Goal: Task Accomplishment & Management: Manage account settings

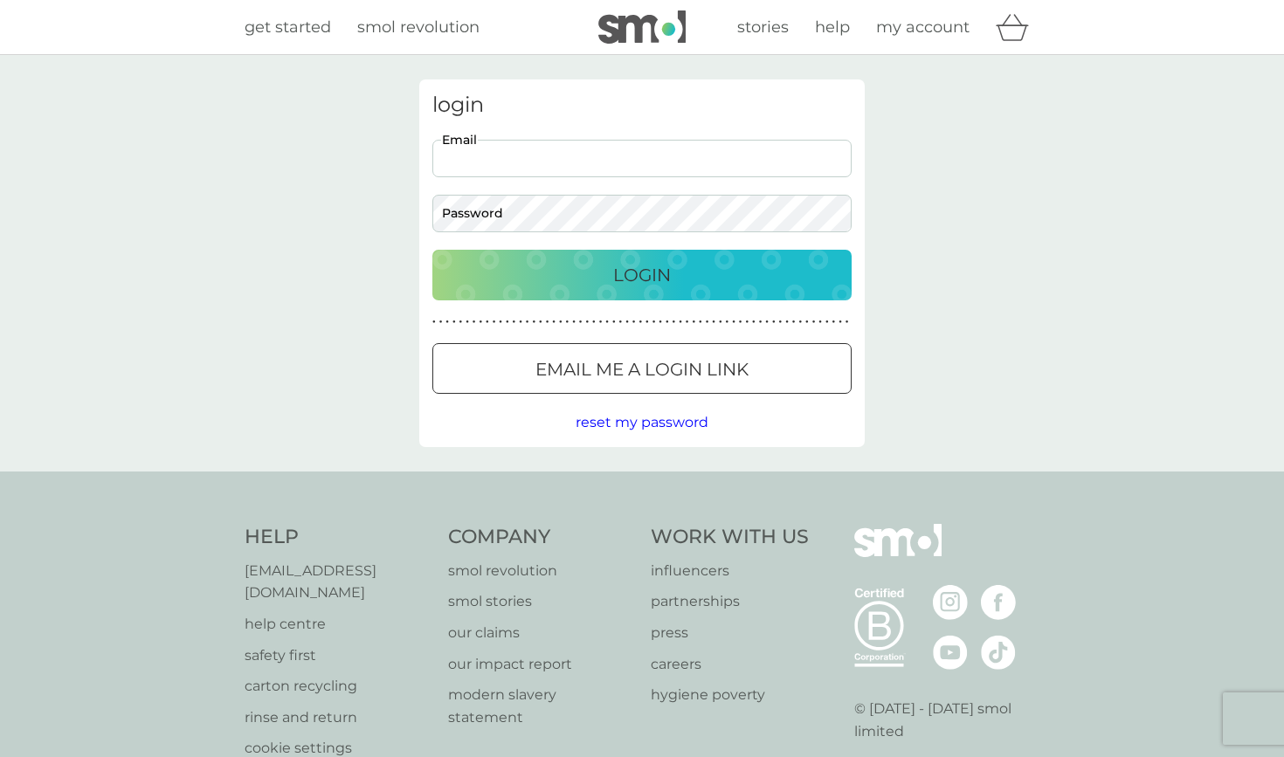
type input "[EMAIL_ADDRESS][DOMAIN_NAME]"
click at [642, 274] on button "Login" at bounding box center [641, 275] width 419 height 51
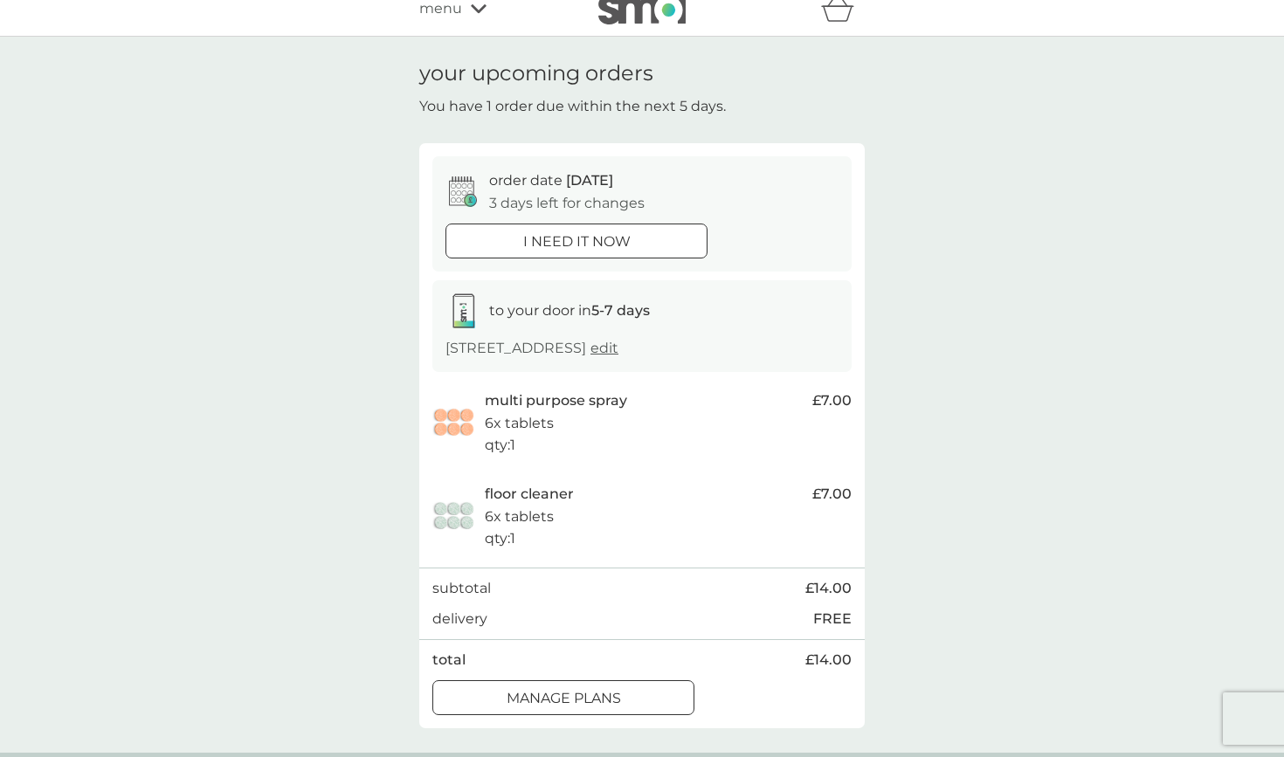
scroll to position [19, 0]
click at [603, 692] on p "manage plans" at bounding box center [563, 697] width 114 height 23
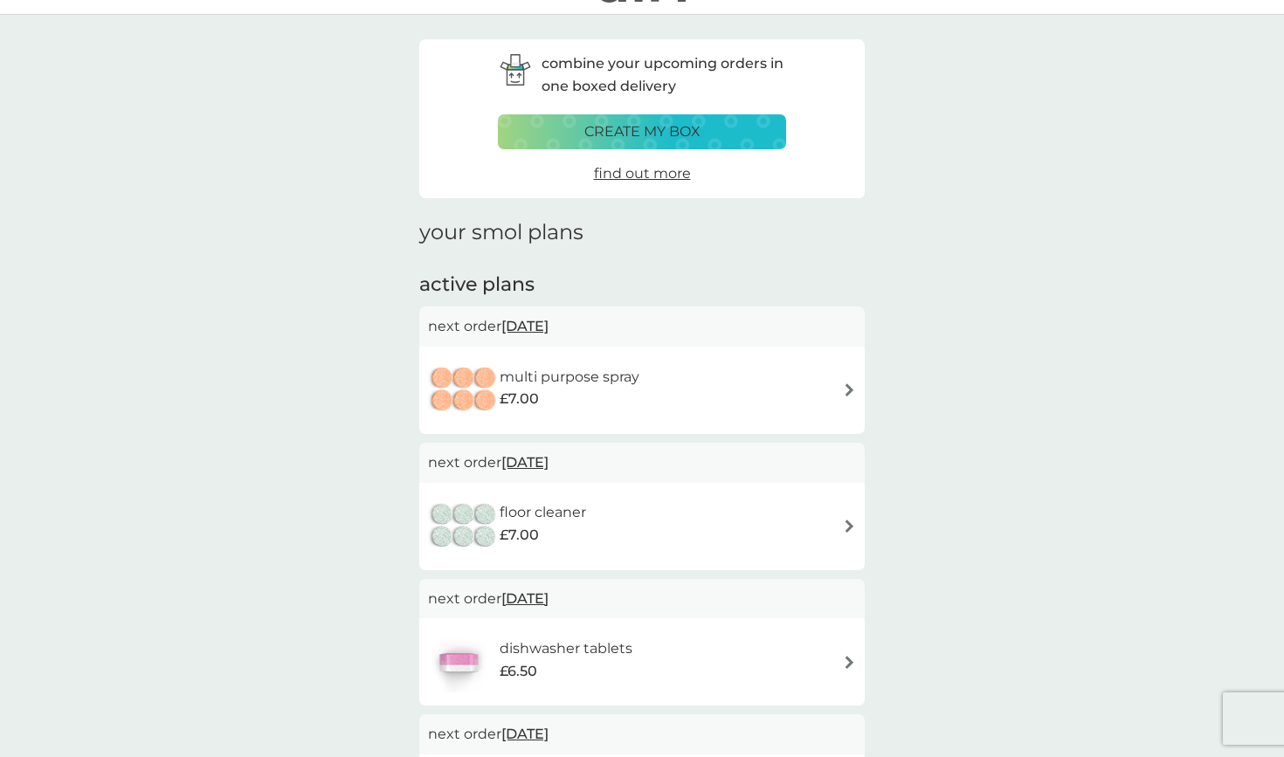
scroll to position [52, 0]
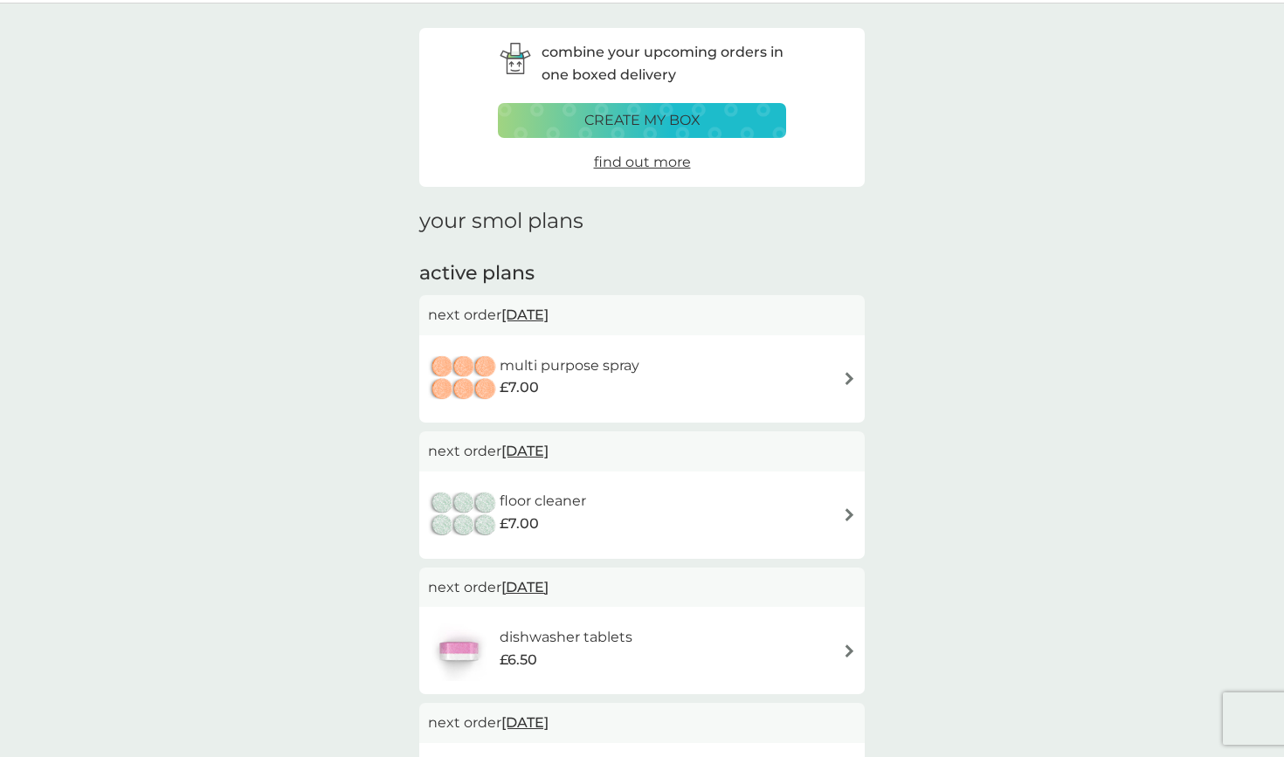
click at [788, 385] on div "multi purpose spray £7.00" at bounding box center [642, 378] width 428 height 61
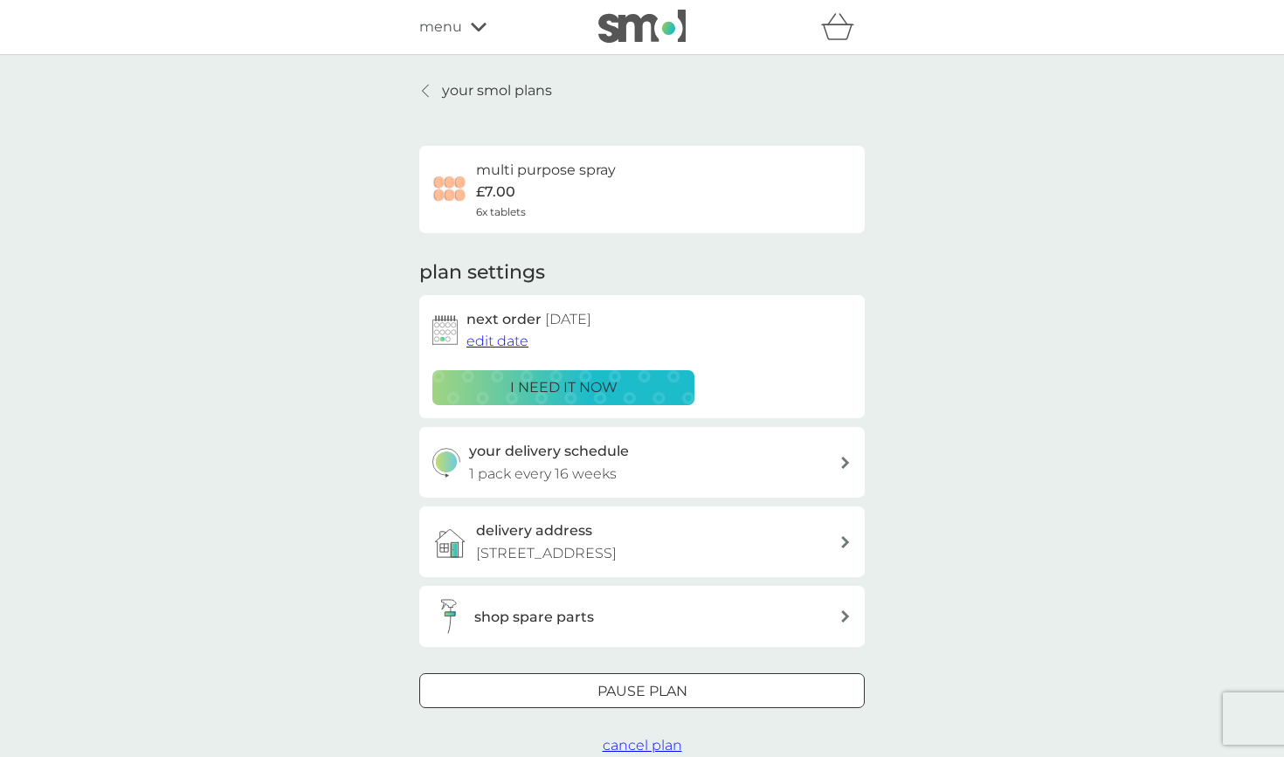
click at [494, 340] on span "edit date" at bounding box center [497, 341] width 62 height 17
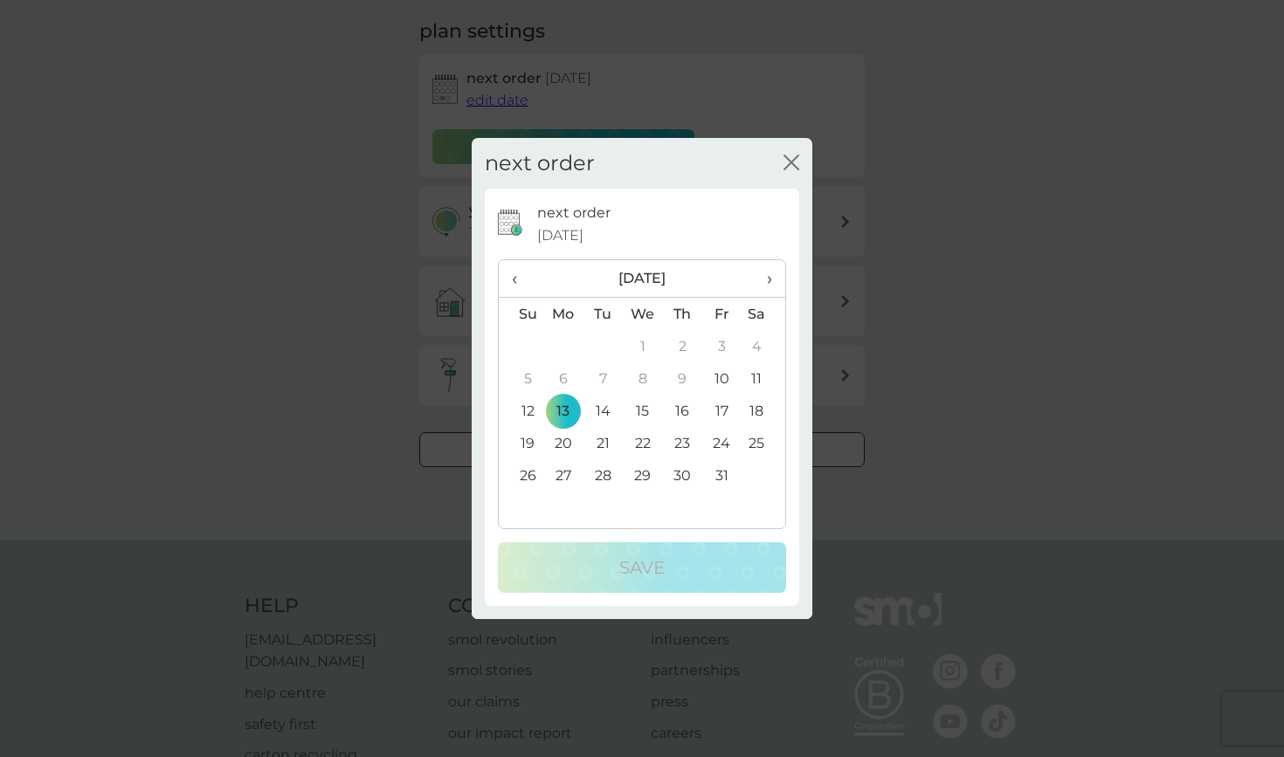
scroll to position [256, 0]
click at [770, 278] on span "›" at bounding box center [762, 278] width 17 height 37
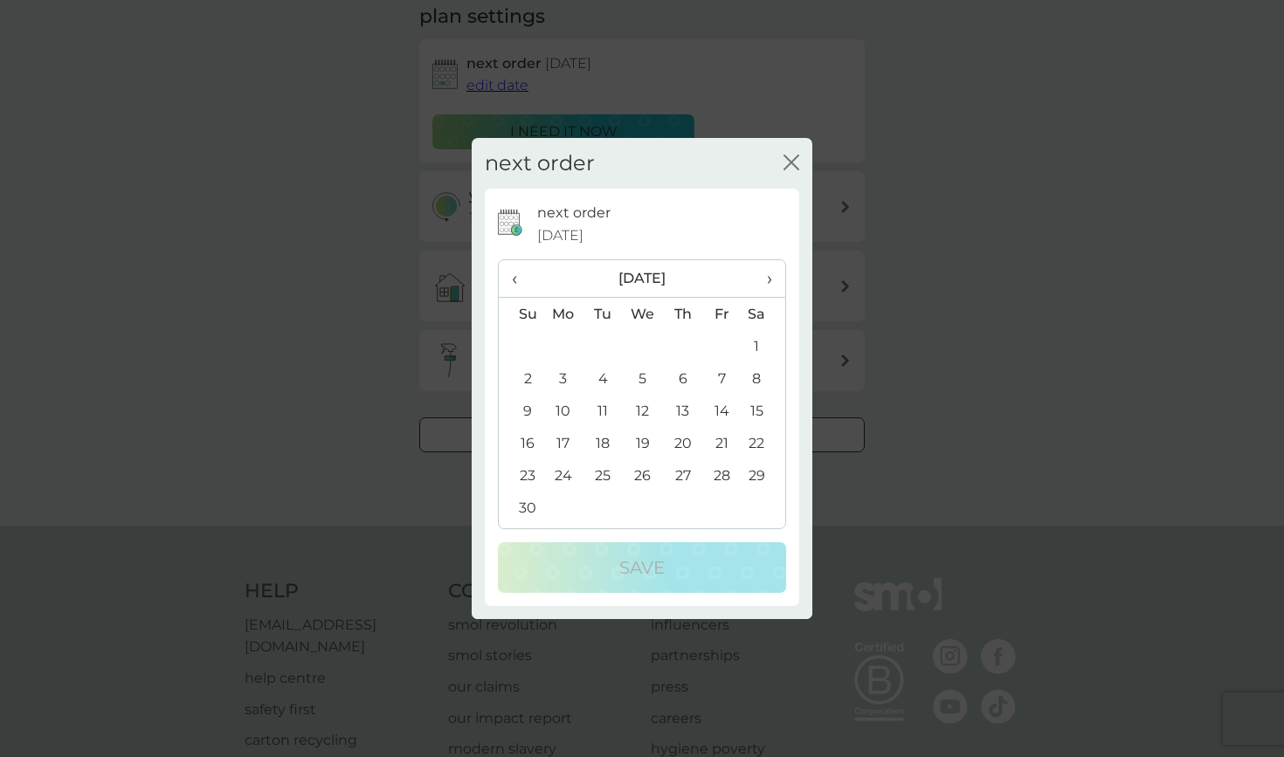
click at [520, 274] on span "‹" at bounding box center [521, 278] width 18 height 37
click at [768, 279] on span "›" at bounding box center [762, 278] width 17 height 37
click at [527, 506] on td "30" at bounding box center [521, 508] width 45 height 32
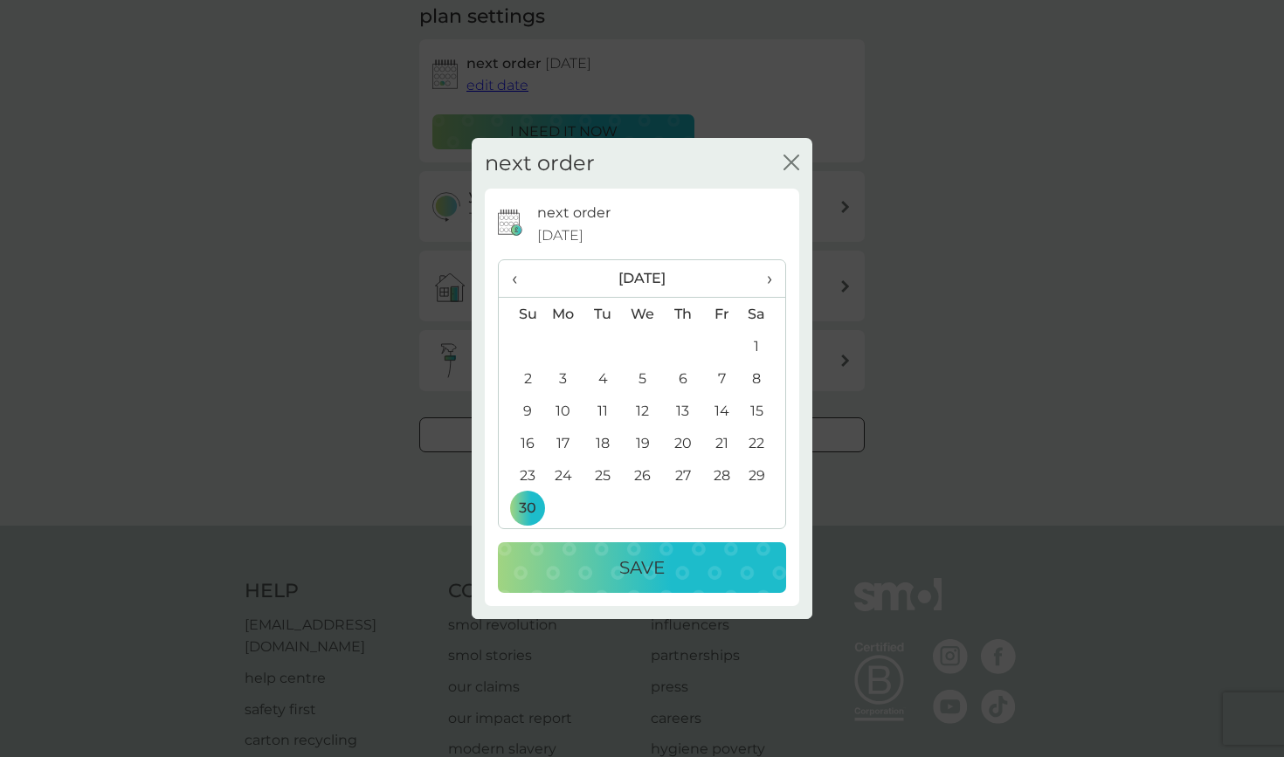
click at [620, 571] on p "Save" at bounding box center [641, 568] width 45 height 28
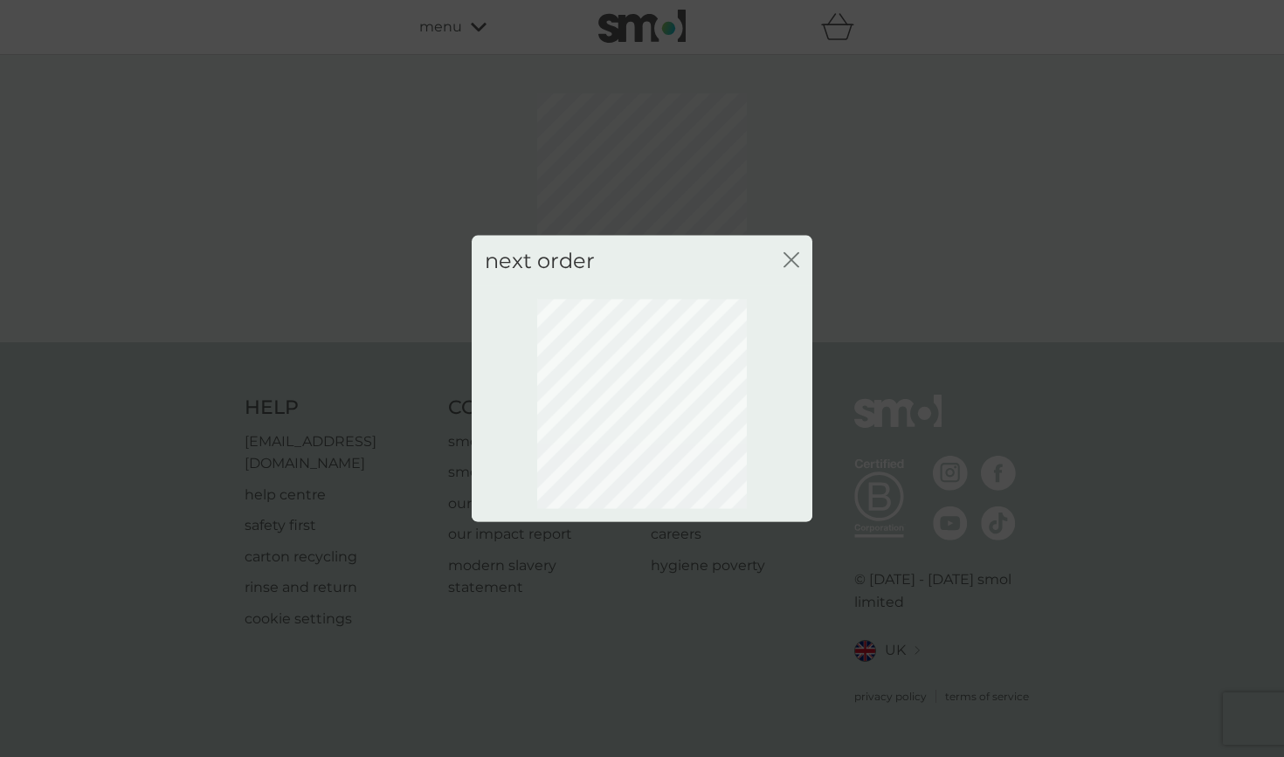
scroll to position [0, 0]
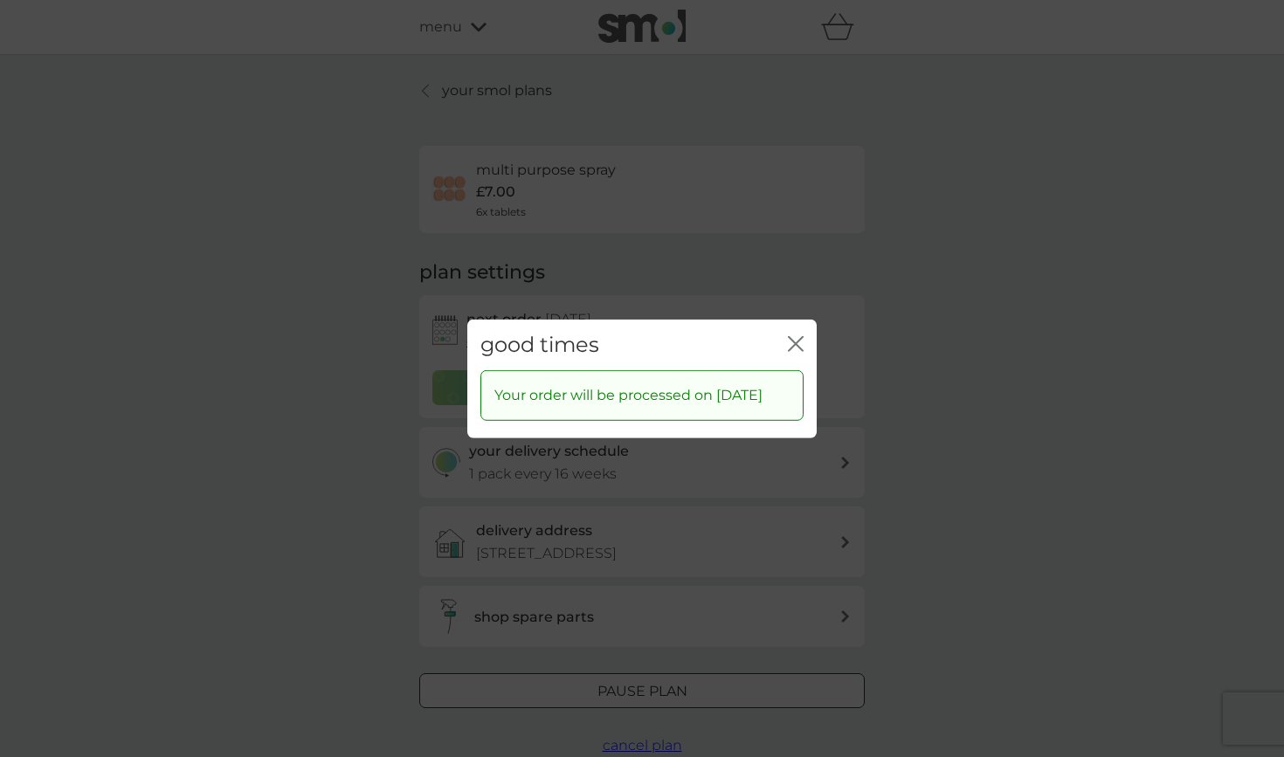
click at [795, 336] on icon "close" at bounding box center [791, 343] width 7 height 14
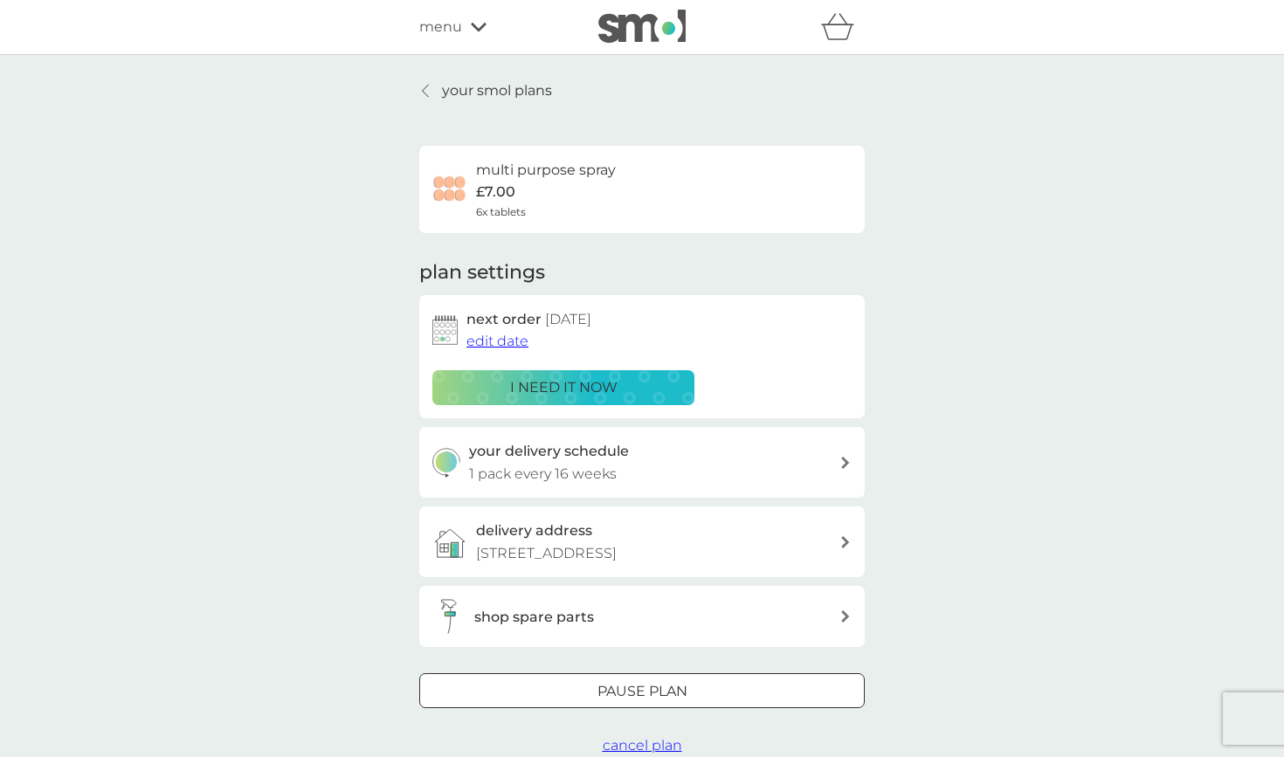
click at [421, 91] on div at bounding box center [426, 91] width 12 height 14
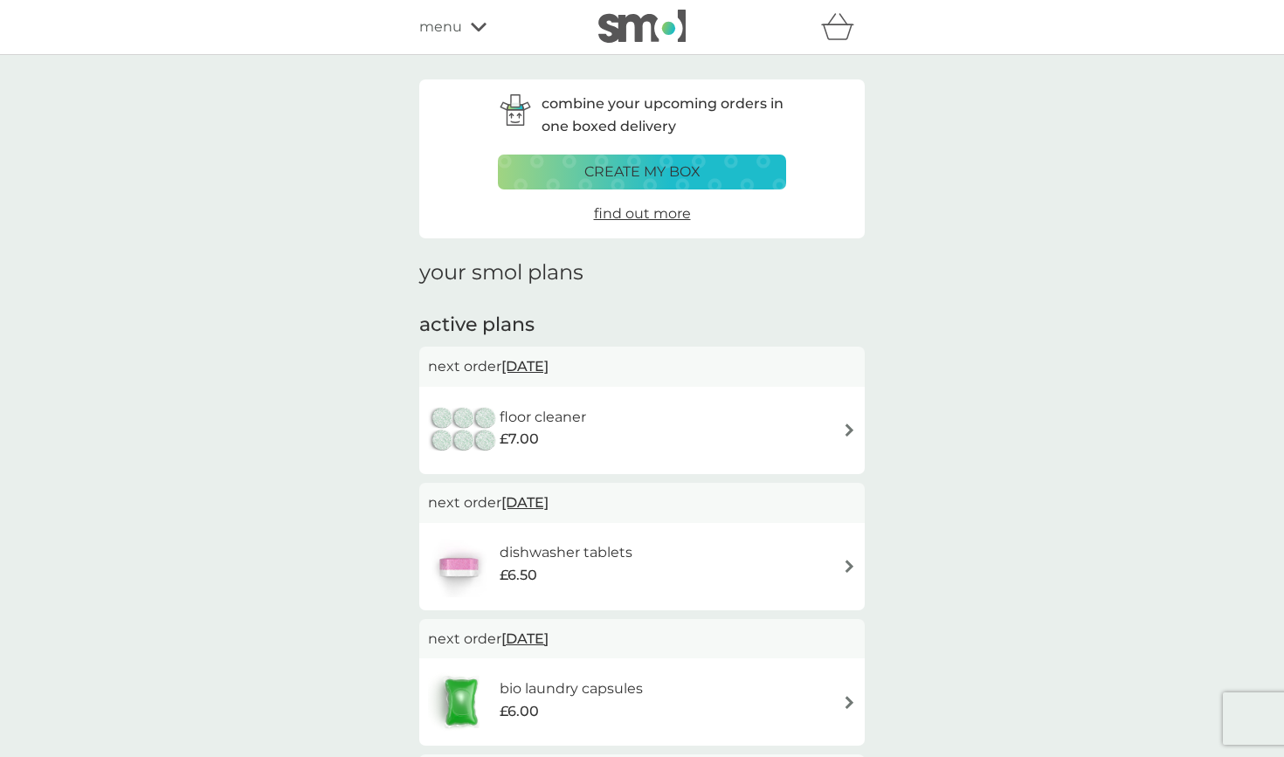
click at [627, 422] on div "floor cleaner £7.00" at bounding box center [642, 430] width 428 height 61
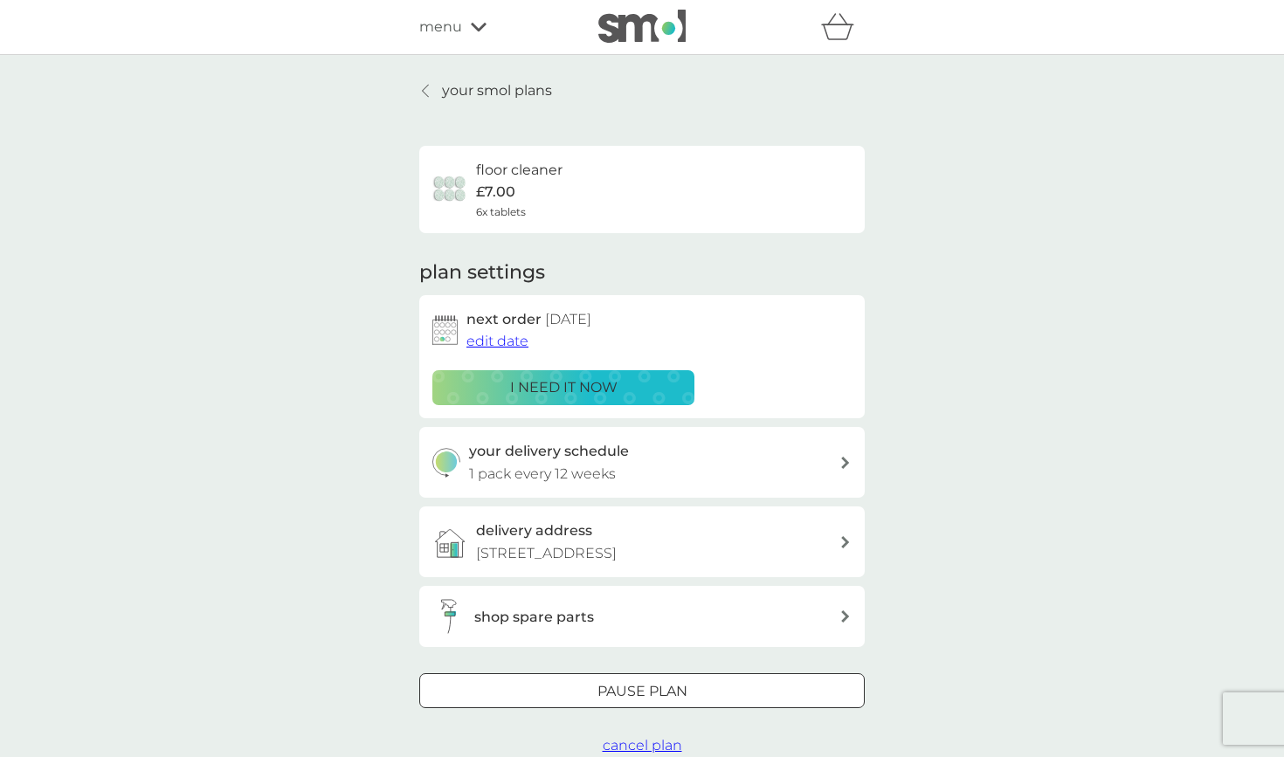
click at [505, 341] on span "edit date" at bounding box center [497, 341] width 62 height 17
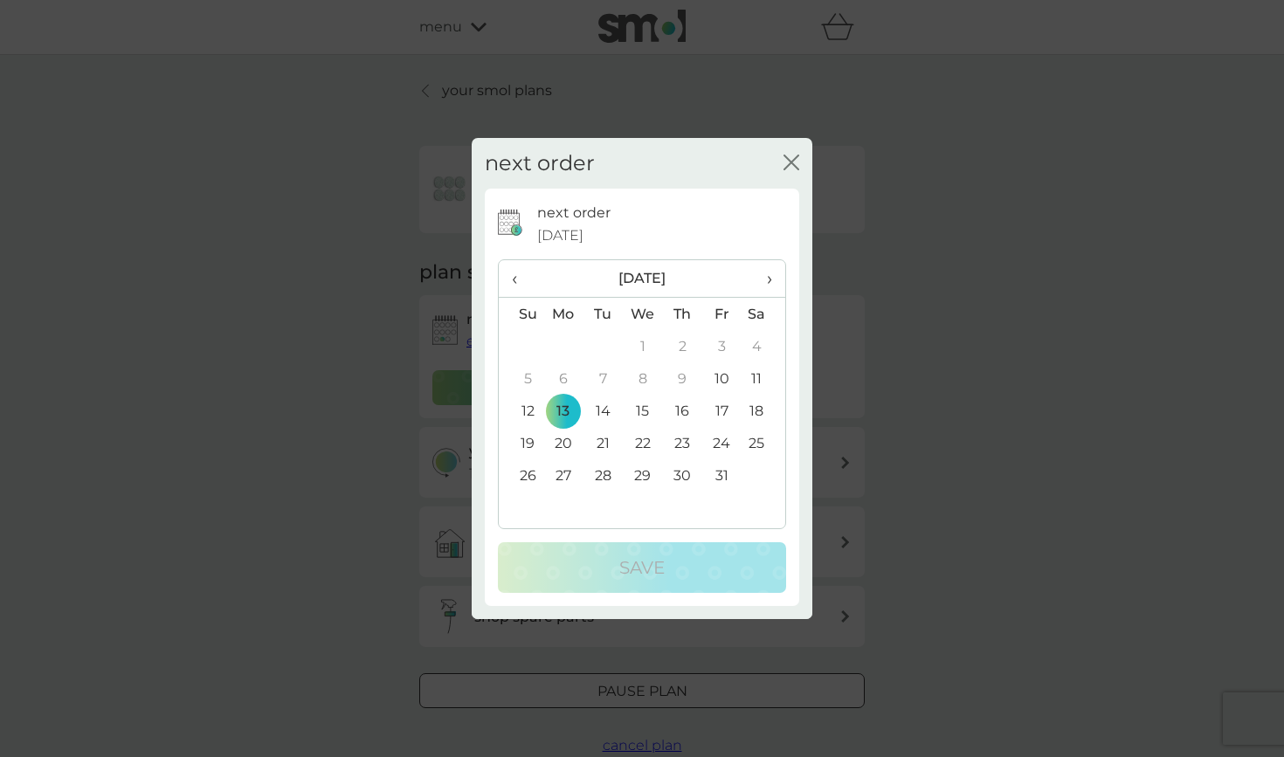
click at [561, 443] on td "20" at bounding box center [563, 443] width 40 height 32
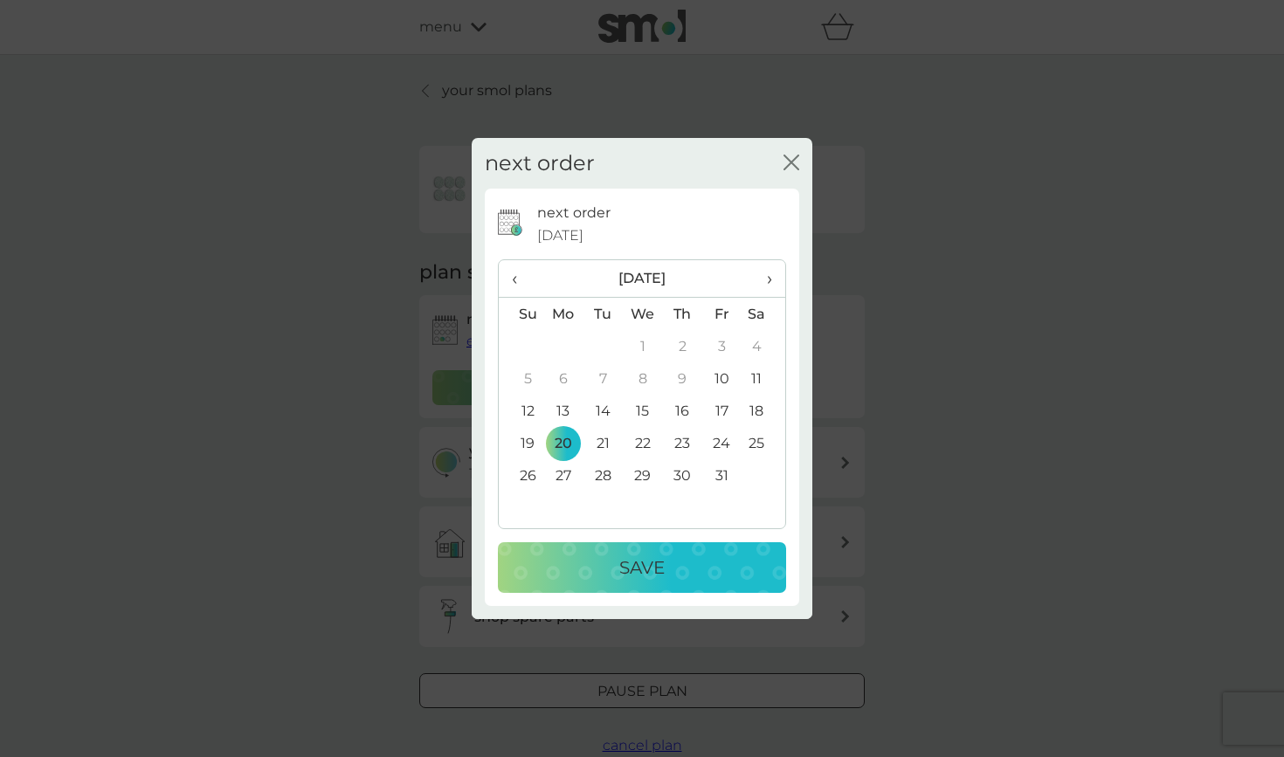
click at [723, 410] on td "17" at bounding box center [721, 411] width 39 height 32
click at [651, 569] on p "Save" at bounding box center [641, 568] width 45 height 28
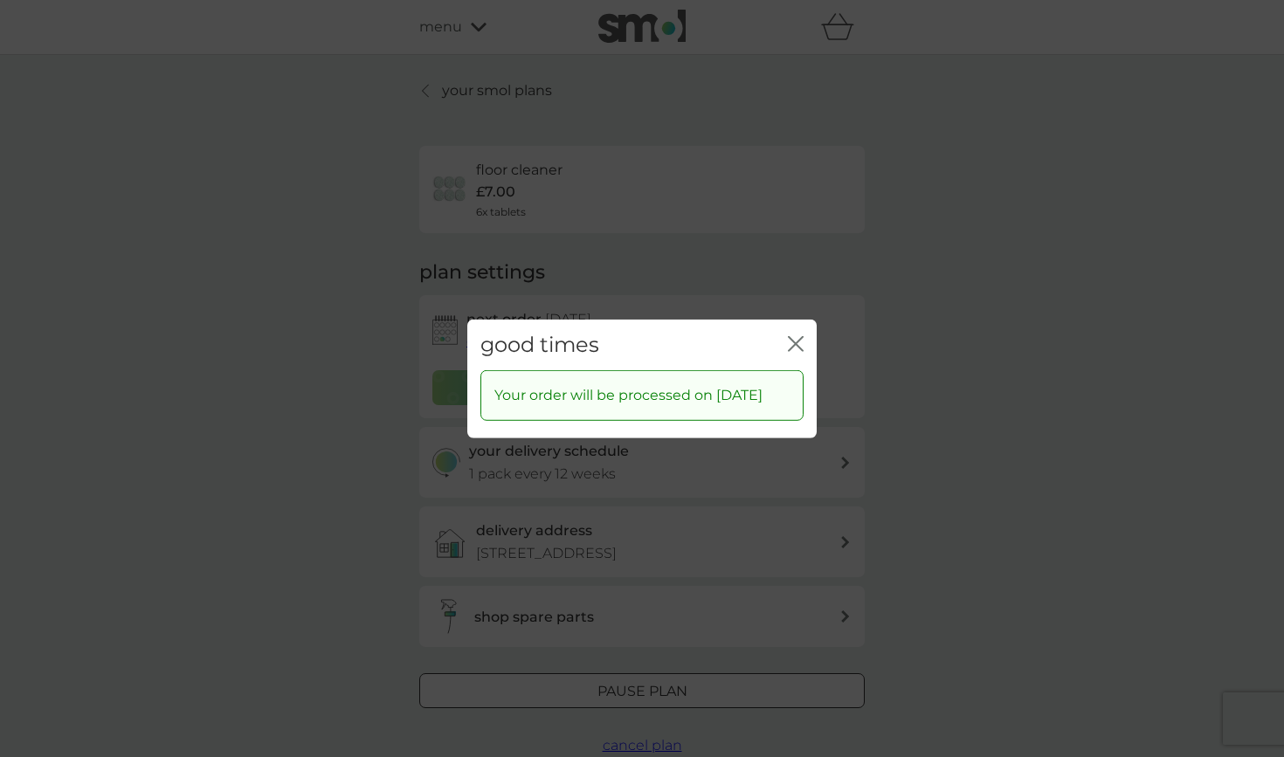
click at [799, 332] on div "close" at bounding box center [796, 344] width 16 height 25
click at [792, 335] on icon "close" at bounding box center [796, 343] width 16 height 16
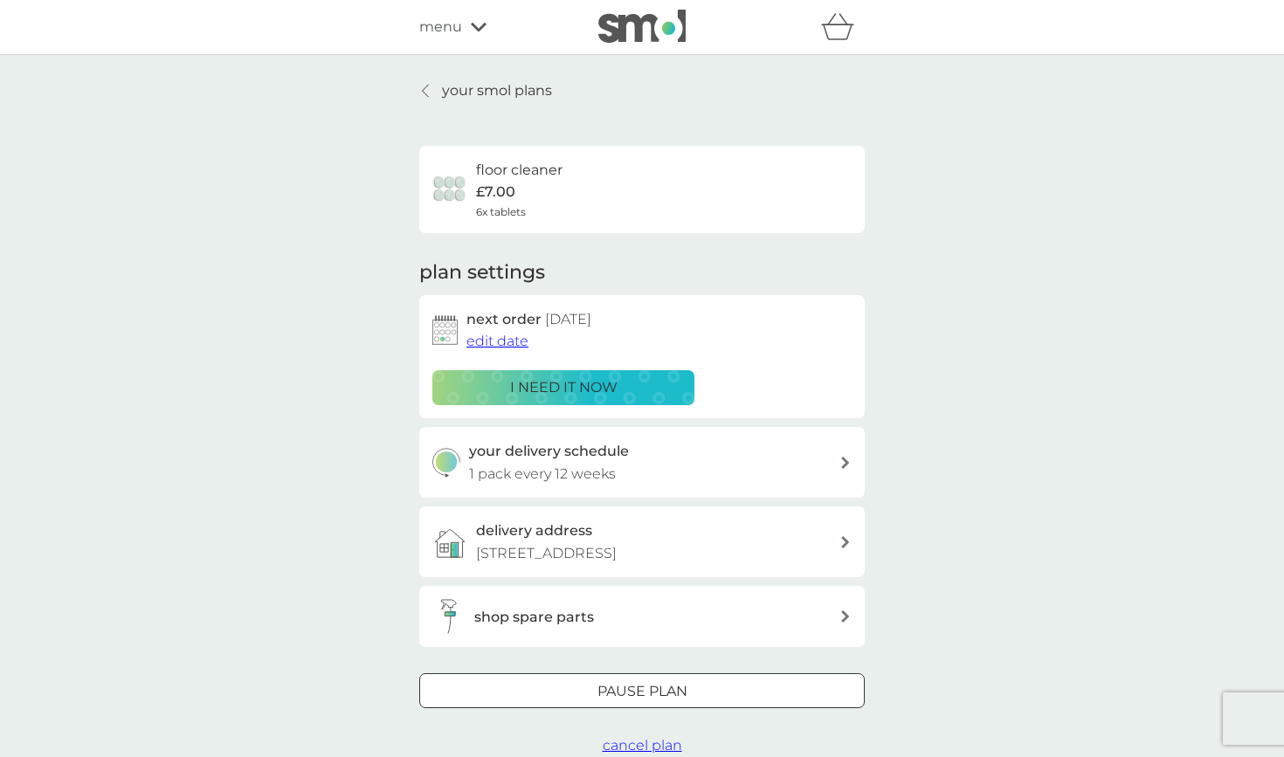
click at [424, 88] on icon at bounding box center [426, 91] width 6 height 12
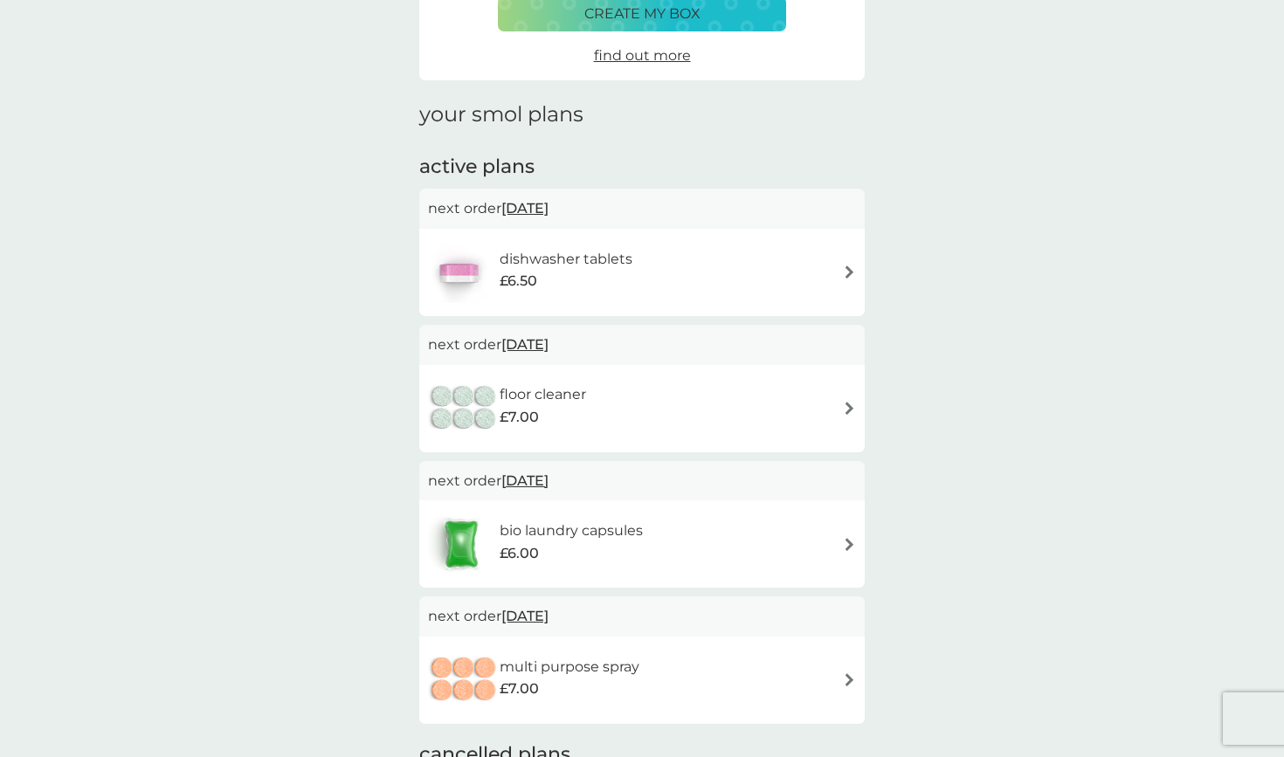
scroll to position [172, 0]
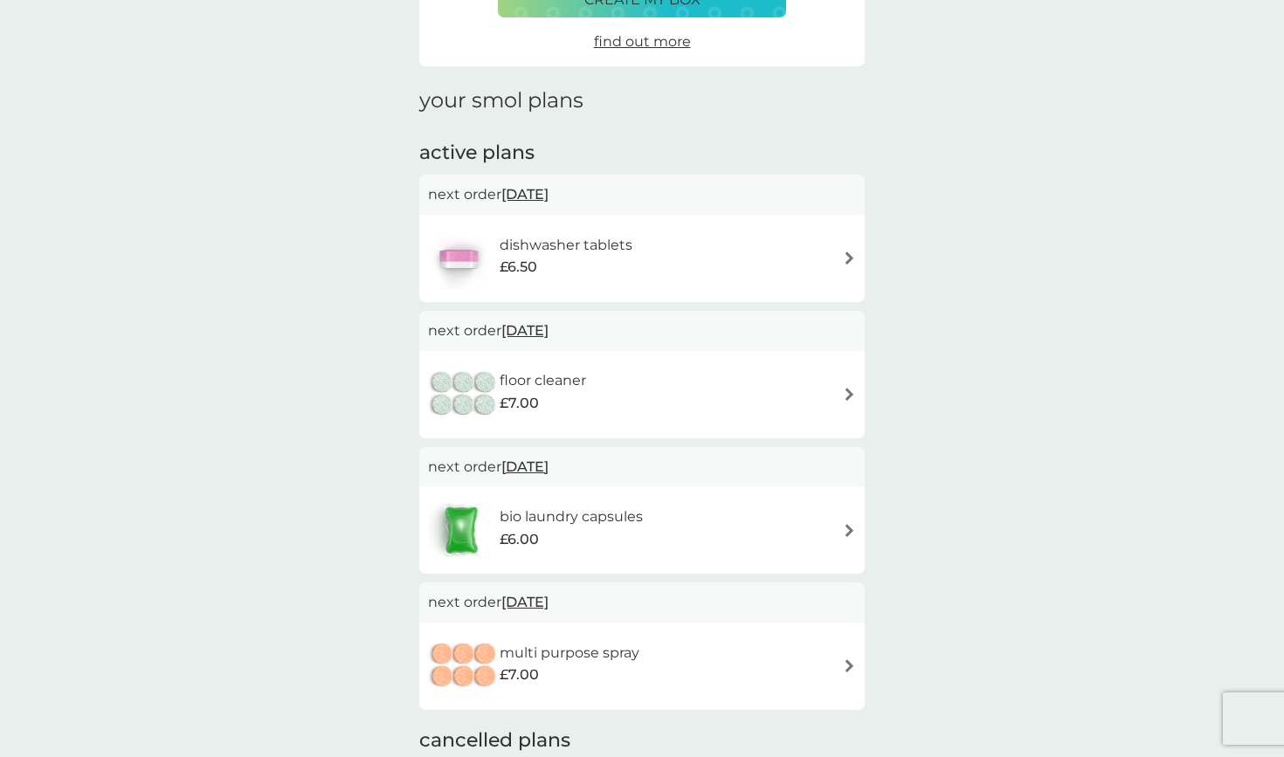
click at [691, 243] on div "dishwasher tablets £6.50" at bounding box center [642, 258] width 428 height 61
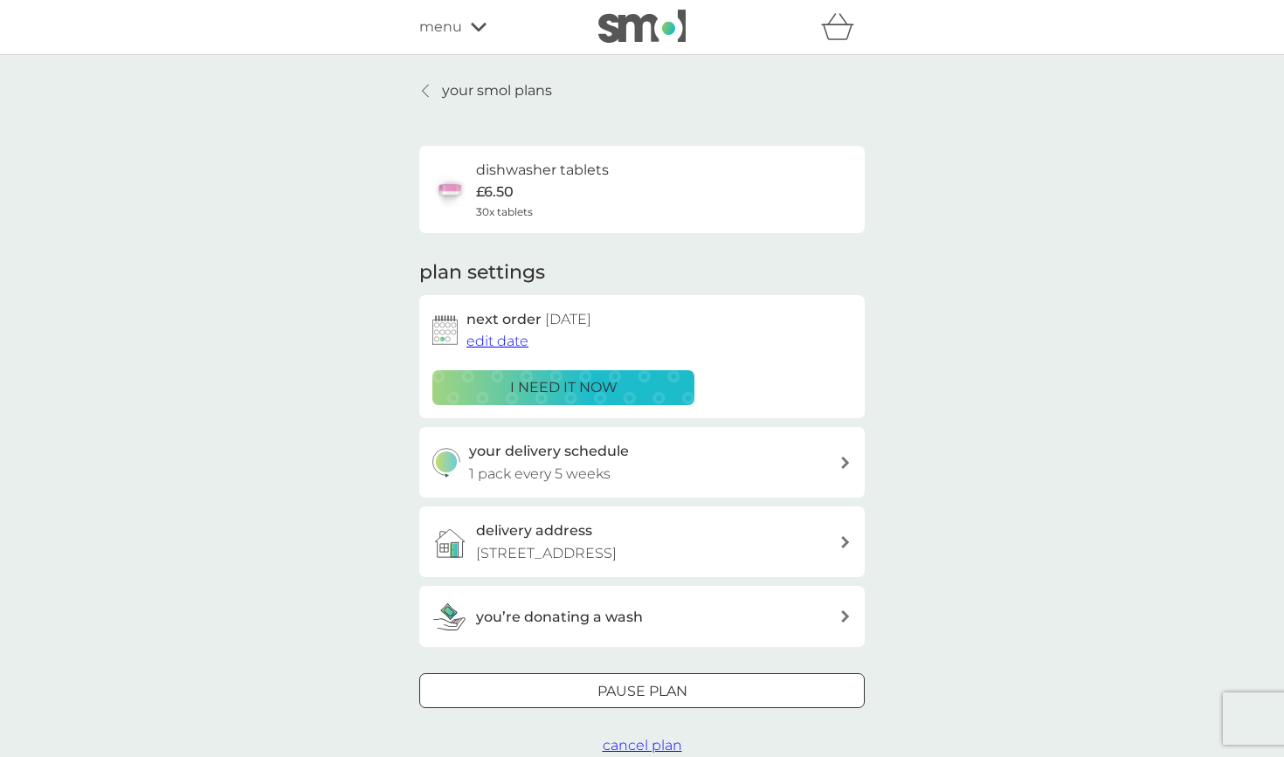
click at [488, 341] on span "edit date" at bounding box center [497, 341] width 62 height 17
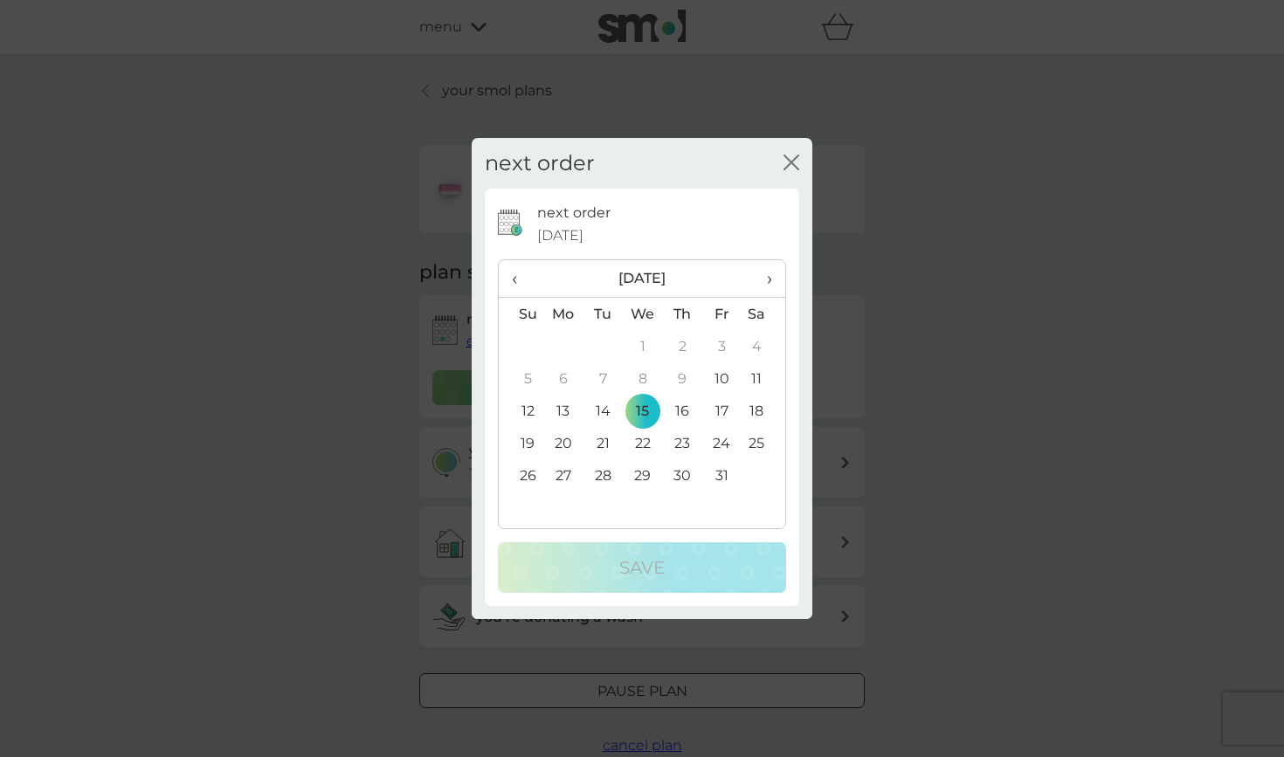
click at [563, 443] on td "20" at bounding box center [563, 443] width 40 height 32
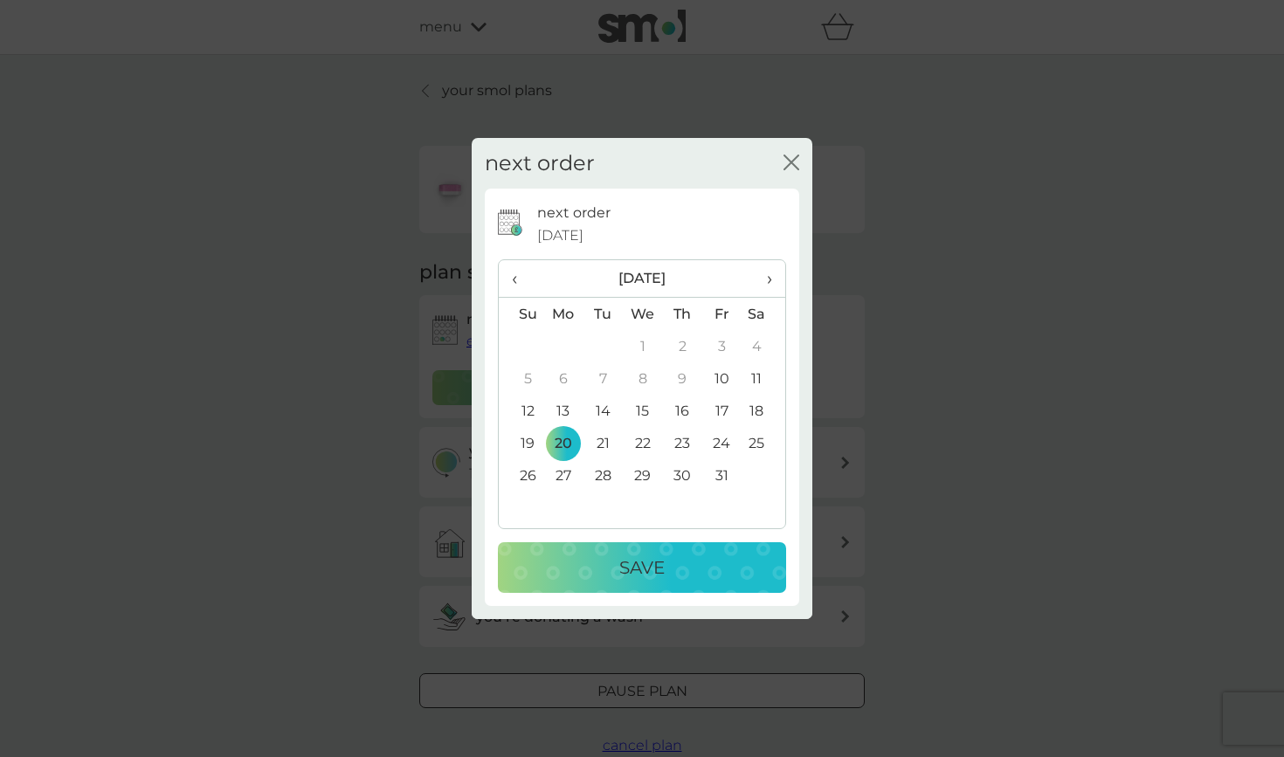
click at [622, 568] on p "Save" at bounding box center [641, 568] width 45 height 28
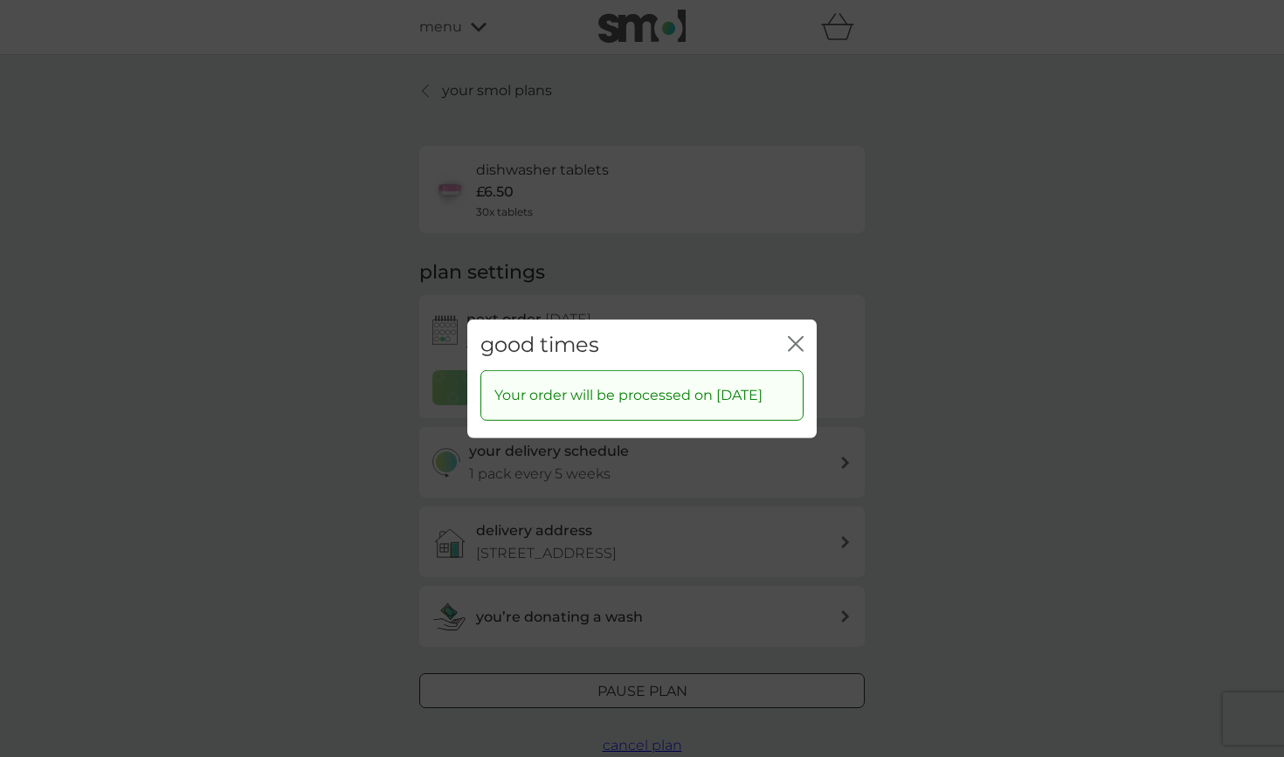
click at [802, 336] on icon "close" at bounding box center [798, 343] width 7 height 14
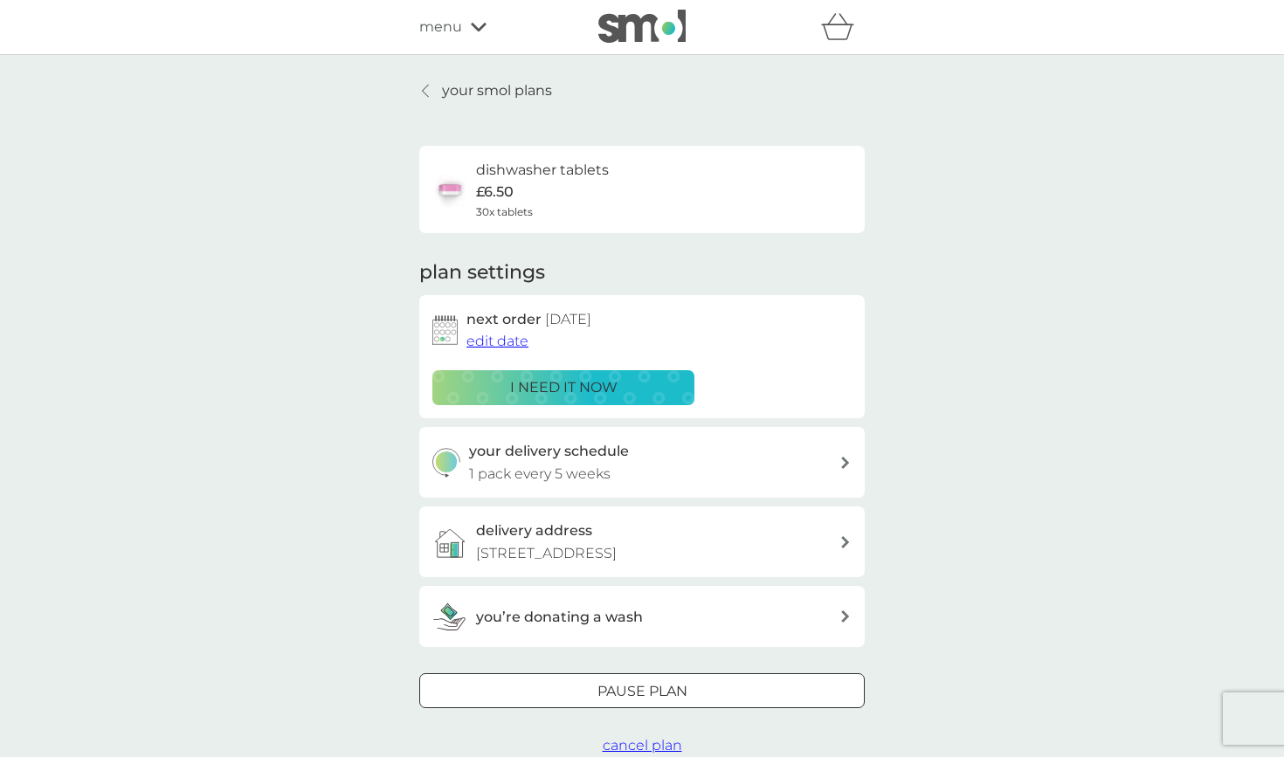
click at [424, 93] on icon at bounding box center [425, 91] width 7 height 14
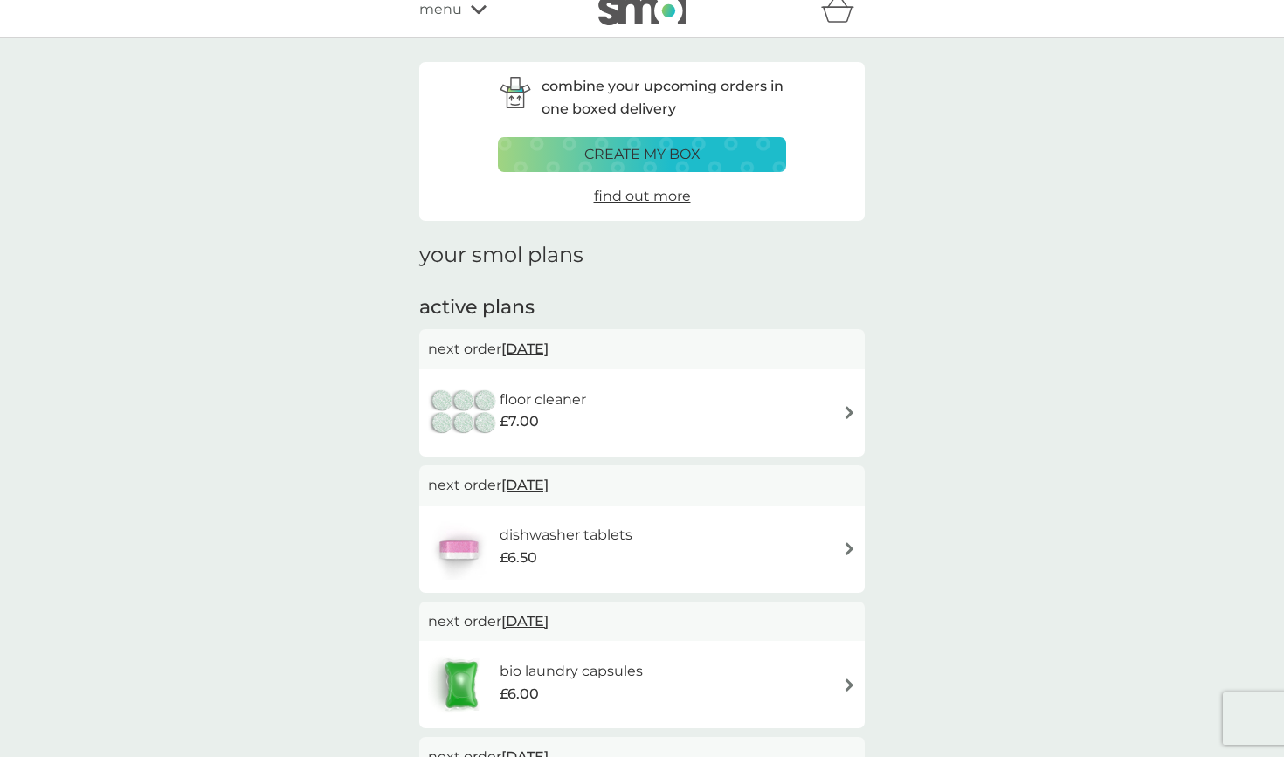
scroll to position [21, 0]
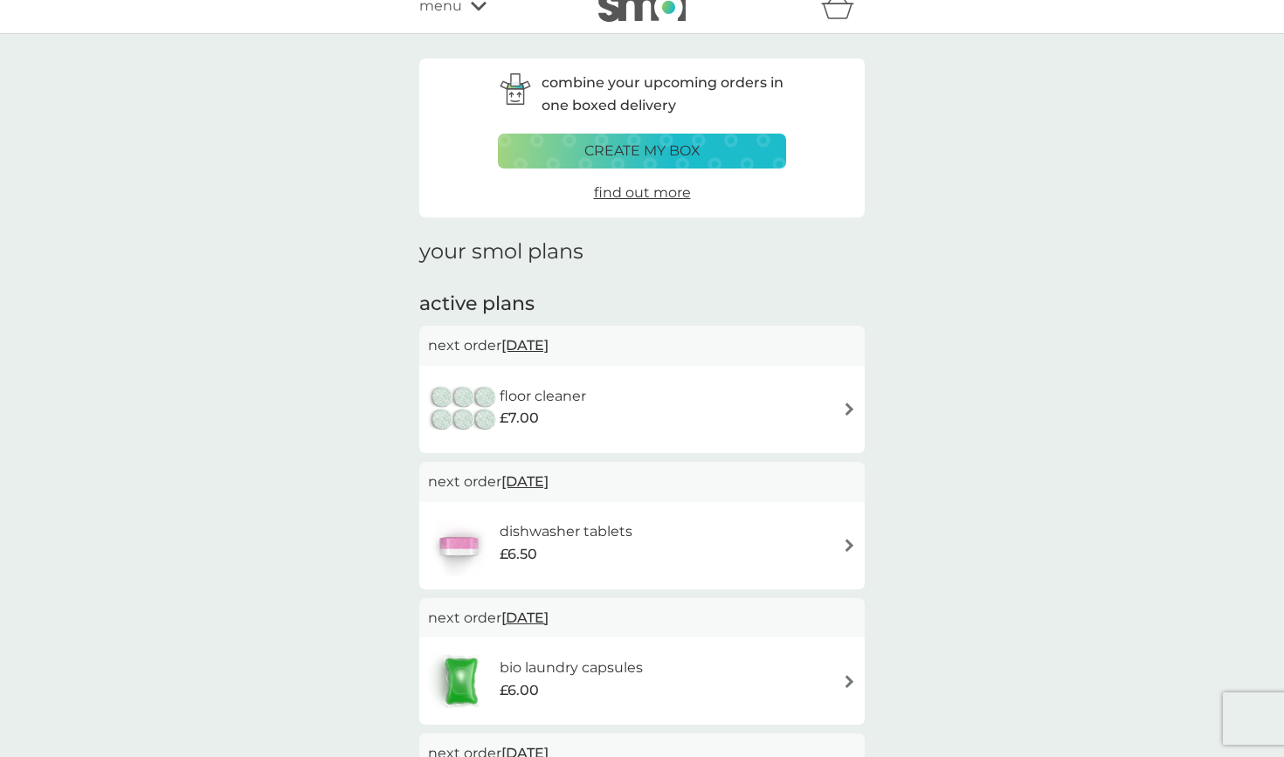
click at [541, 342] on span "17 Oct 2025" at bounding box center [524, 345] width 47 height 34
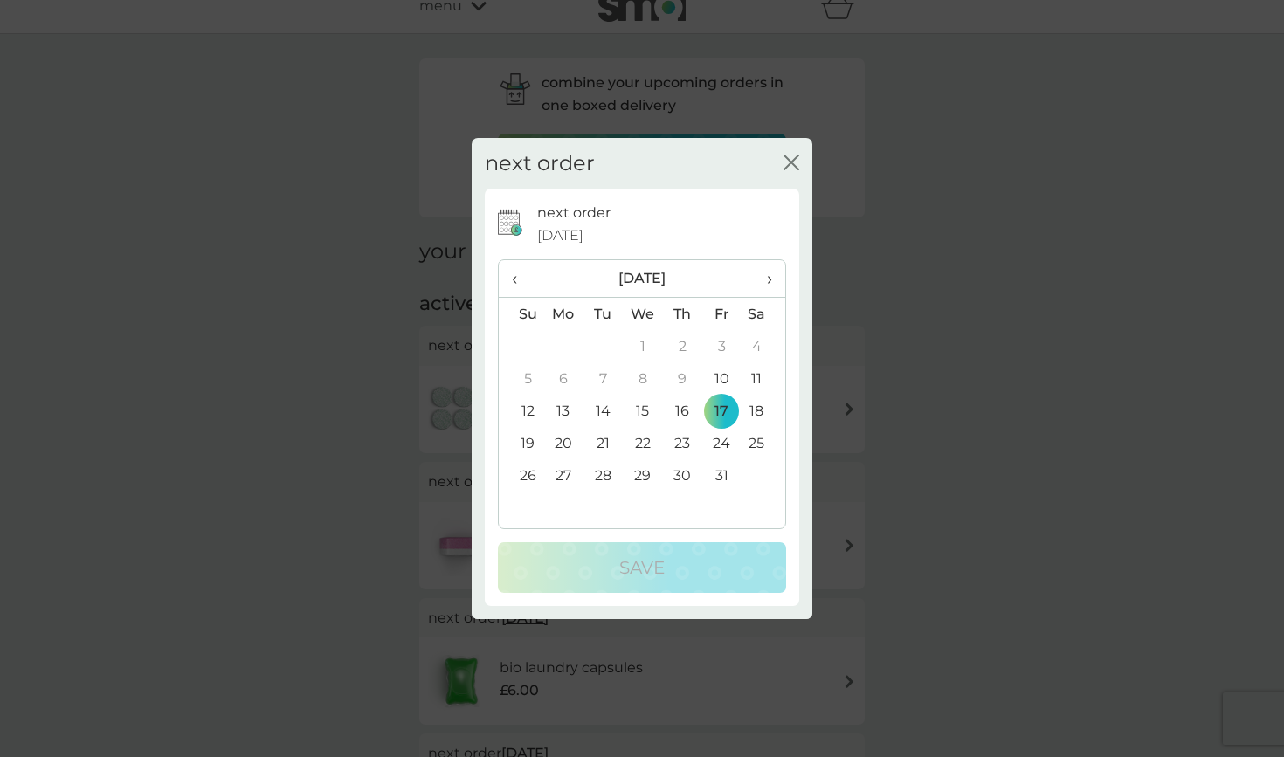
click at [564, 437] on td "20" at bounding box center [563, 443] width 40 height 32
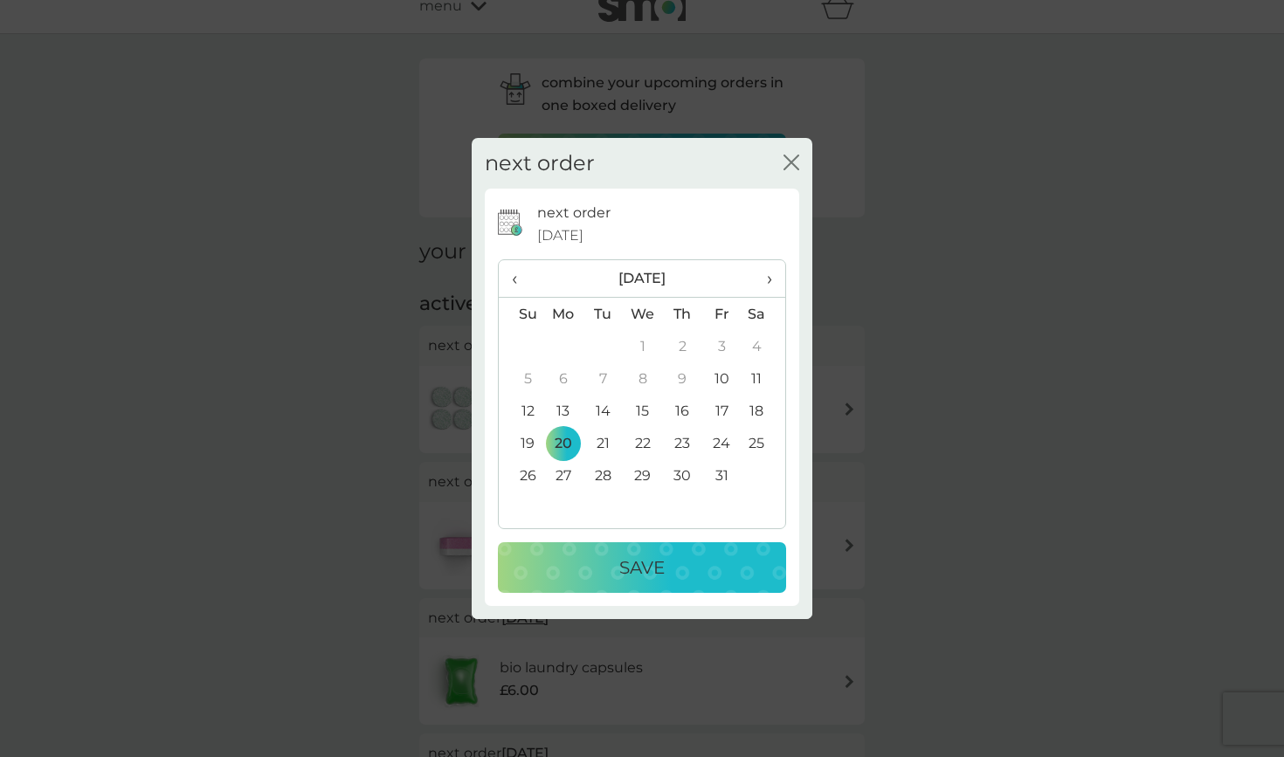
click at [605, 567] on div "Save" at bounding box center [641, 568] width 253 height 28
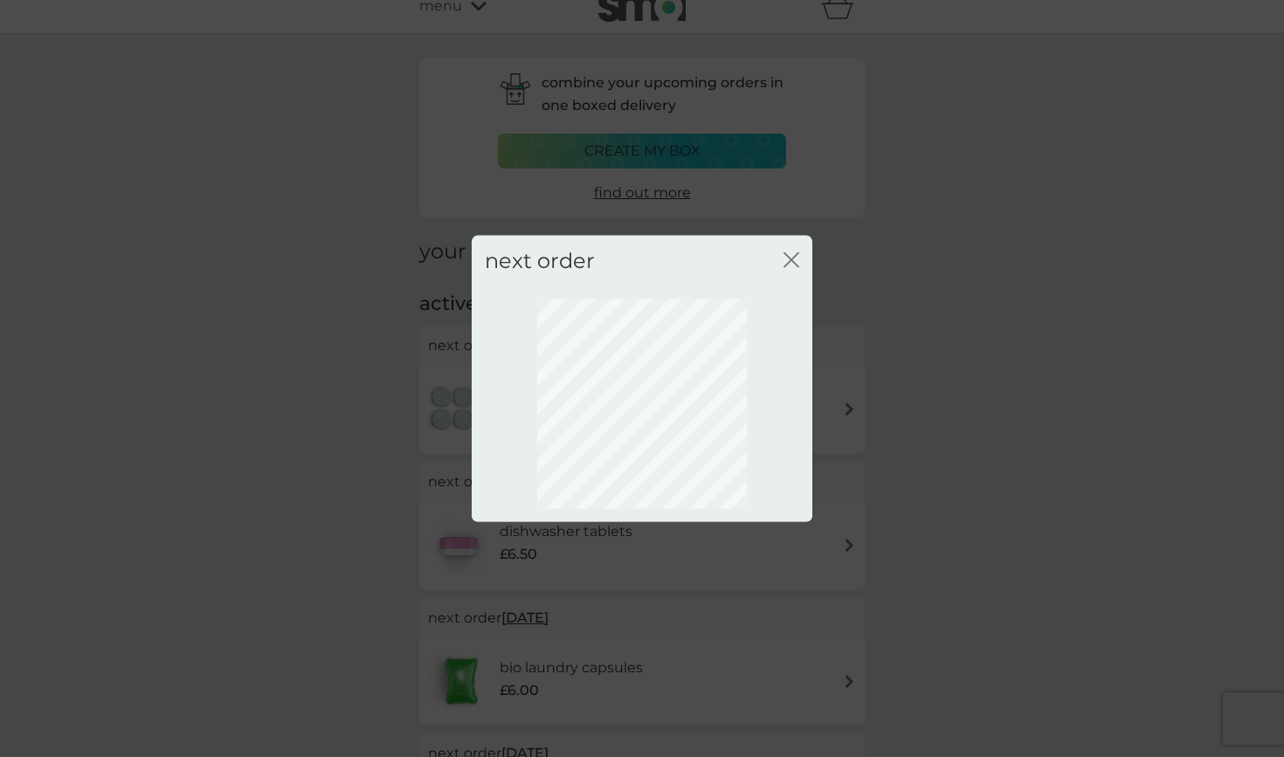
scroll to position [0, 0]
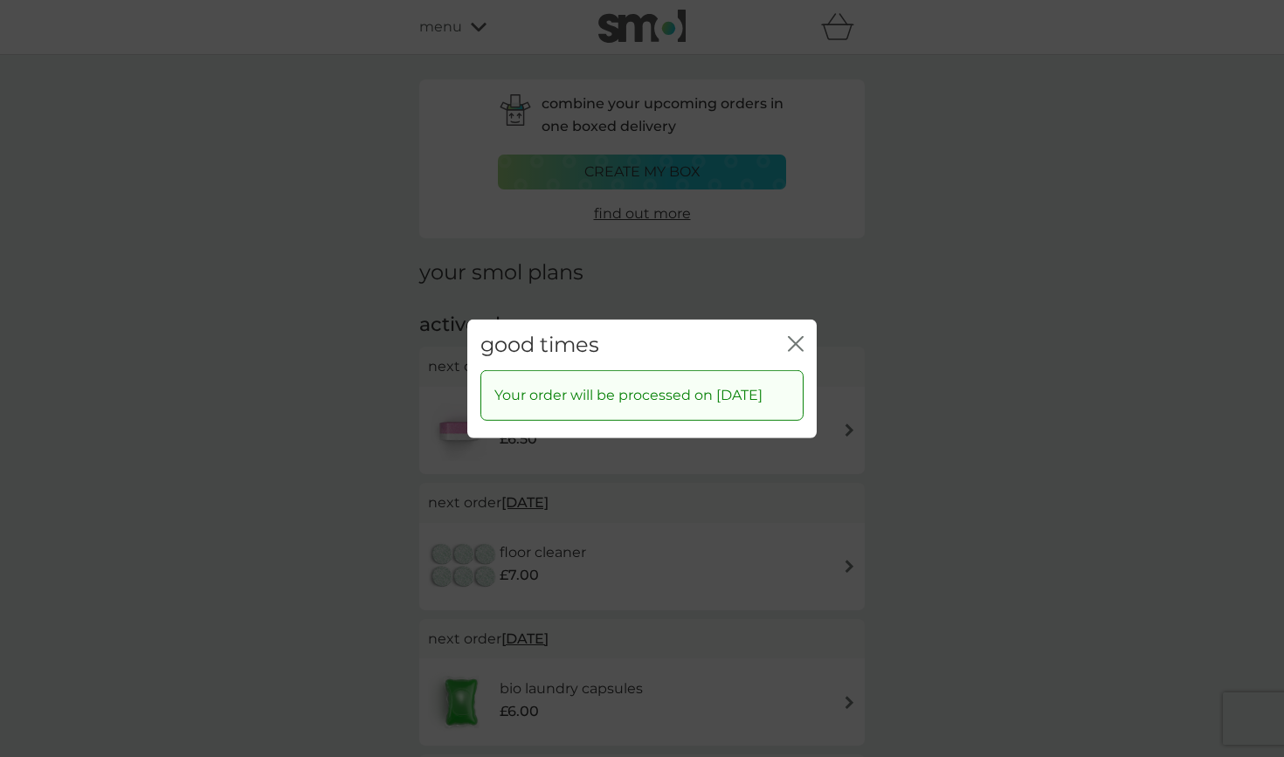
click at [802, 335] on icon "close" at bounding box center [796, 343] width 16 height 16
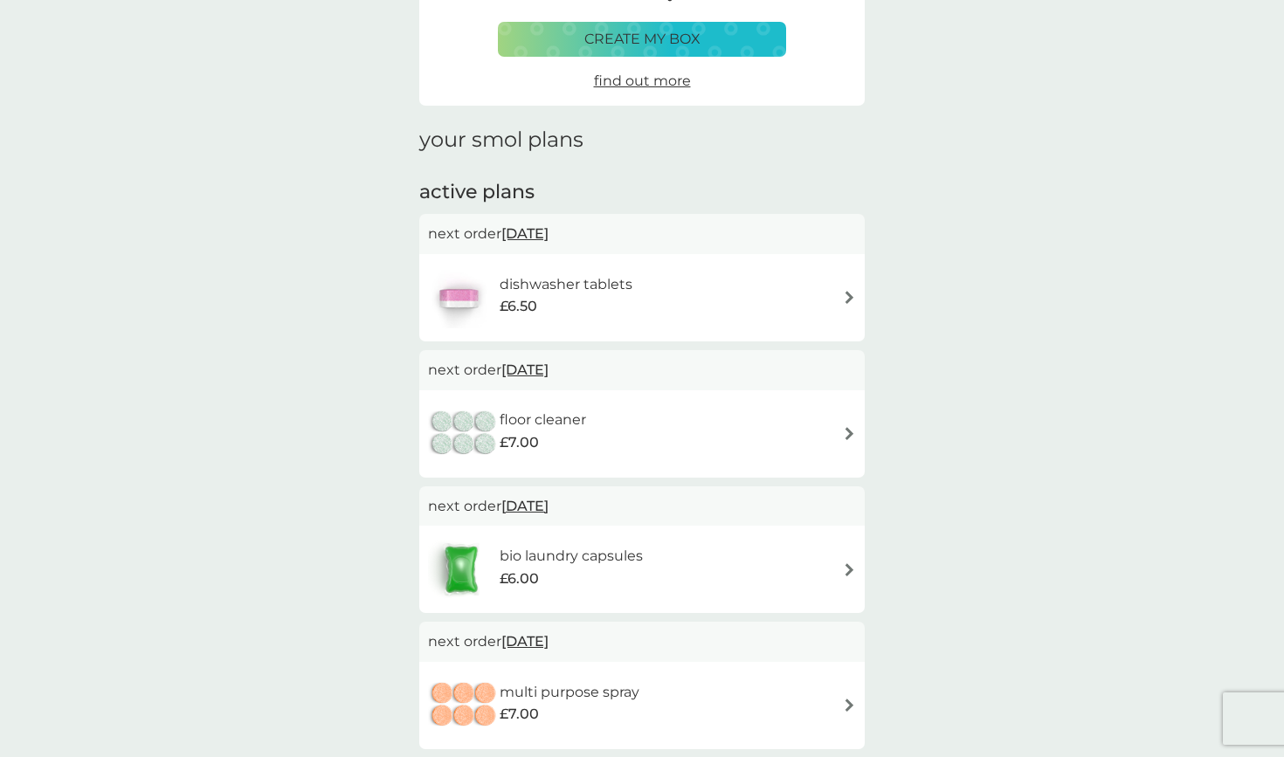
scroll to position [210, 0]
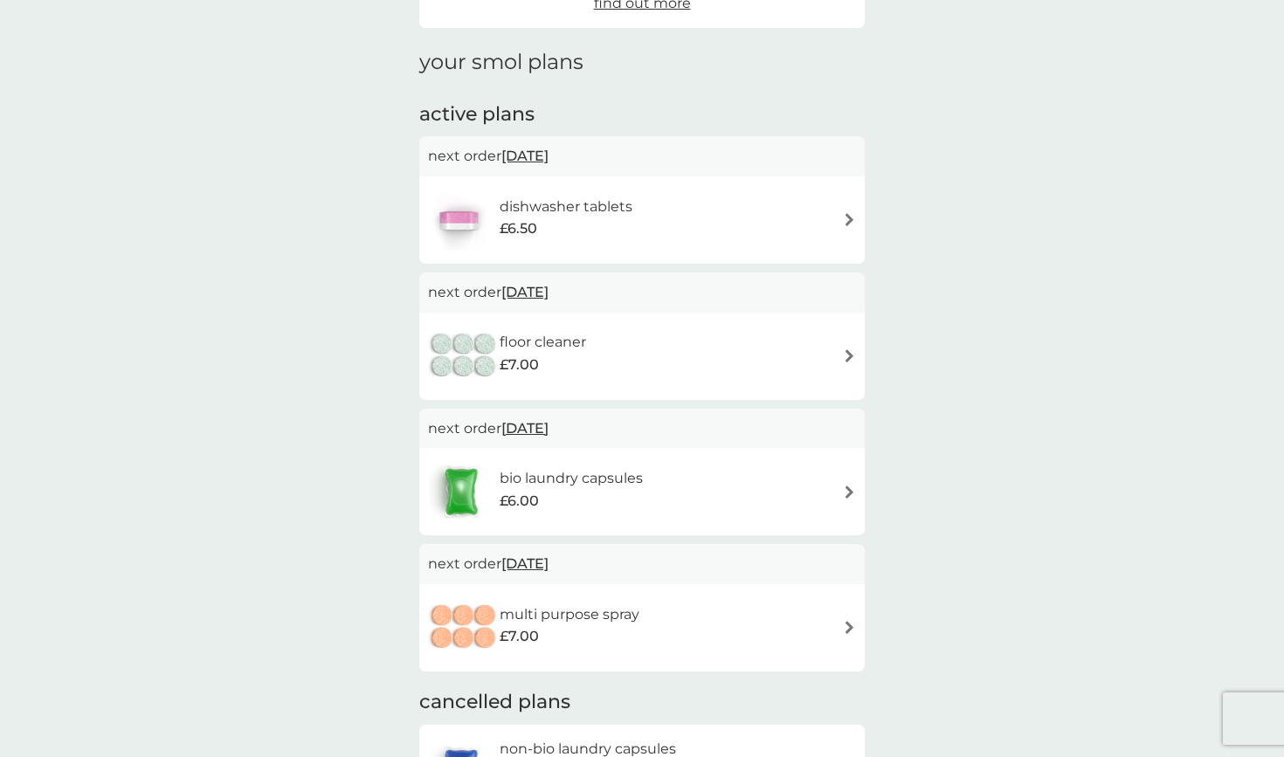
click at [539, 421] on span "22 Oct 2025" at bounding box center [524, 428] width 47 height 34
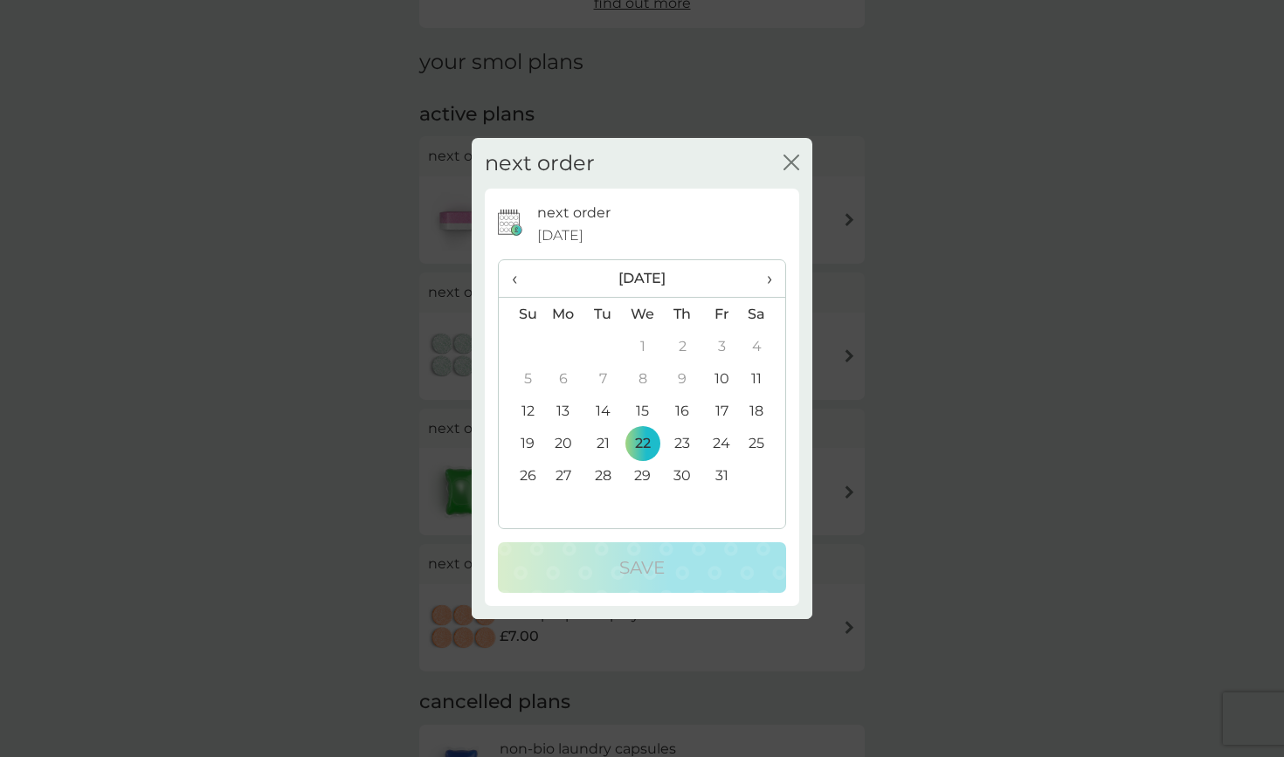
click at [556, 448] on td "20" at bounding box center [563, 443] width 40 height 32
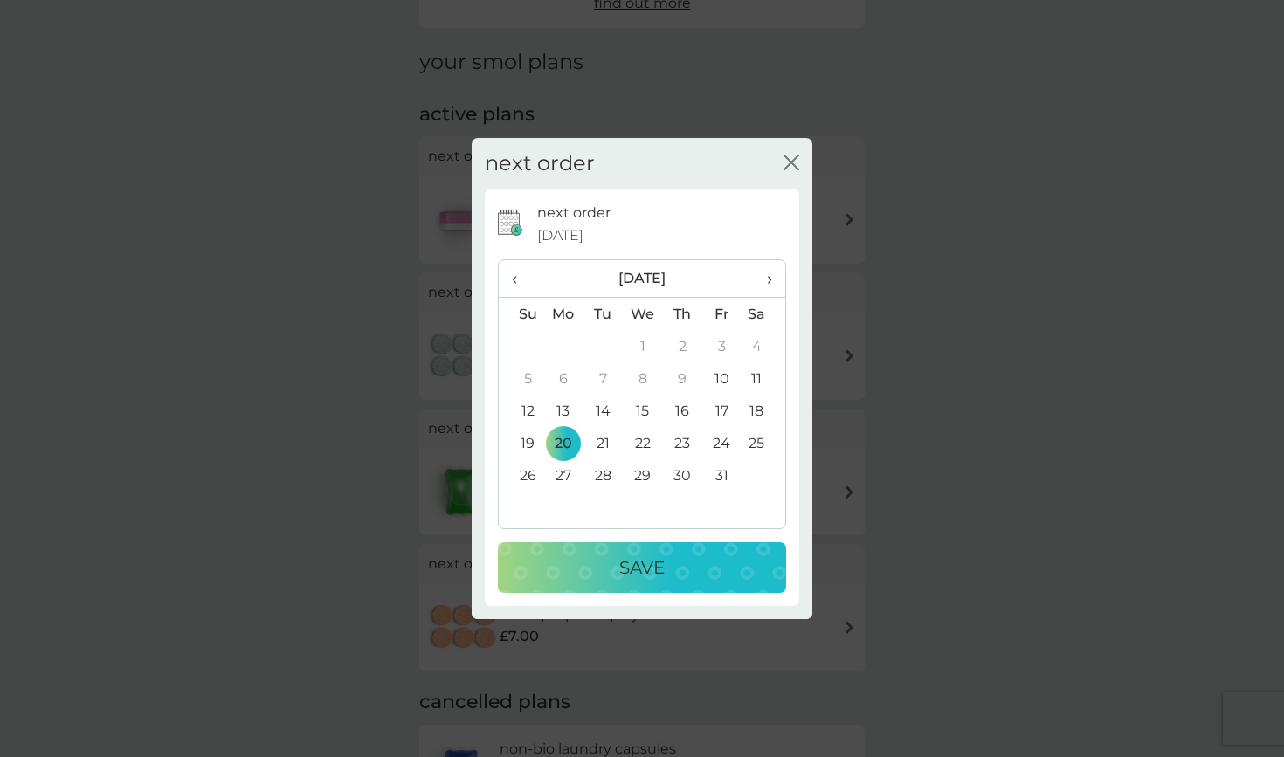
click at [630, 561] on p "Save" at bounding box center [641, 568] width 45 height 28
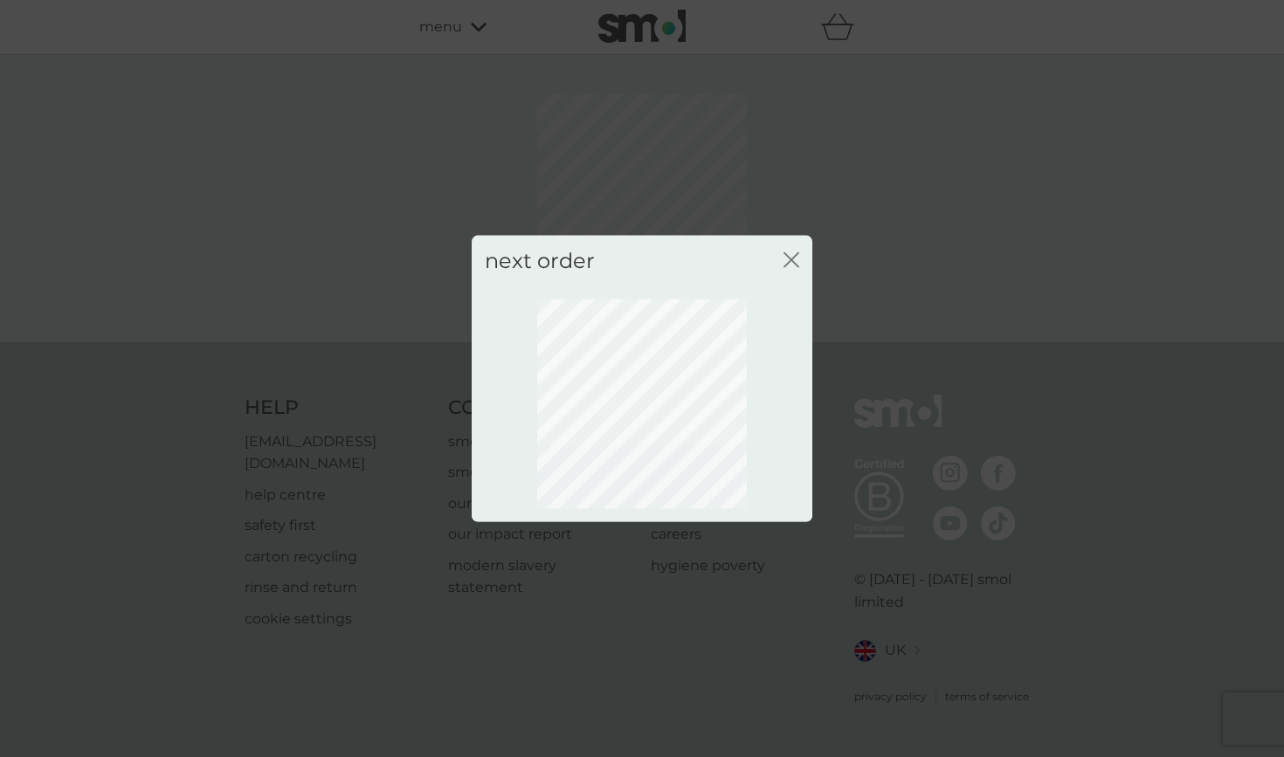
scroll to position [0, 0]
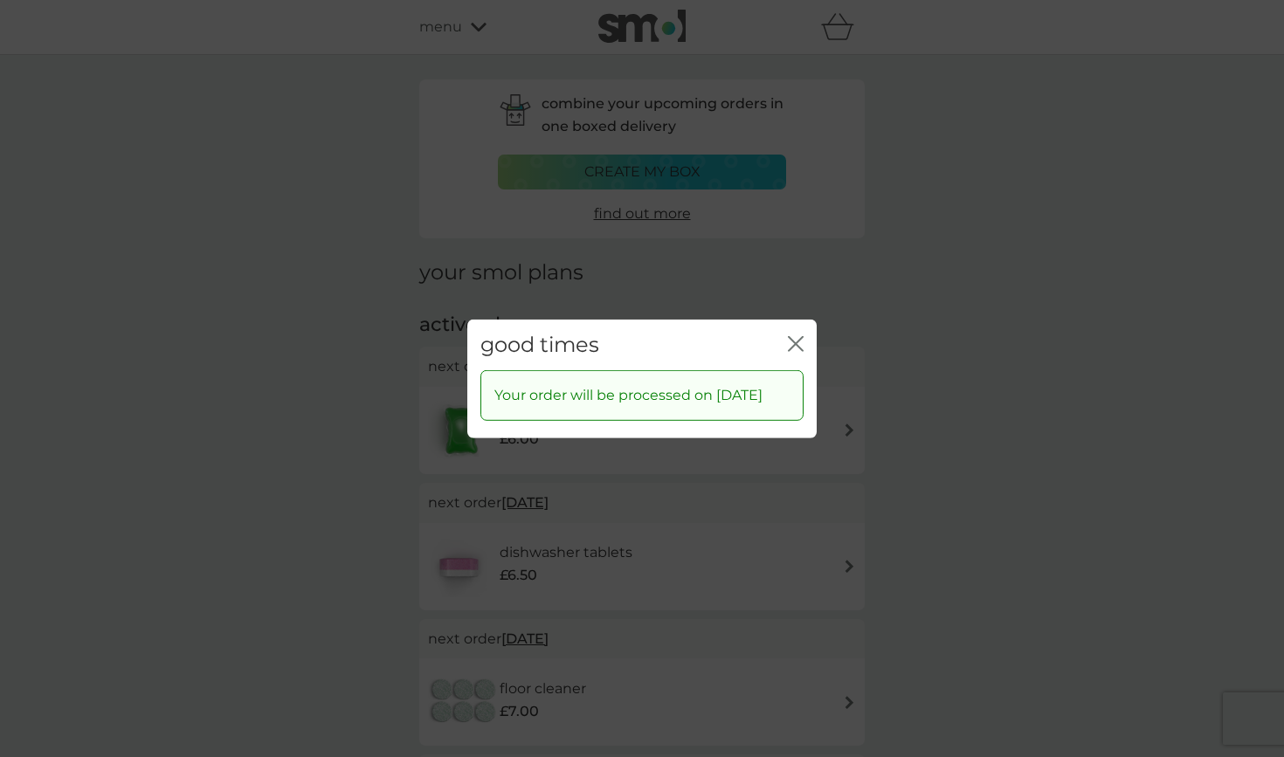
click at [800, 339] on icon "close" at bounding box center [796, 343] width 16 height 16
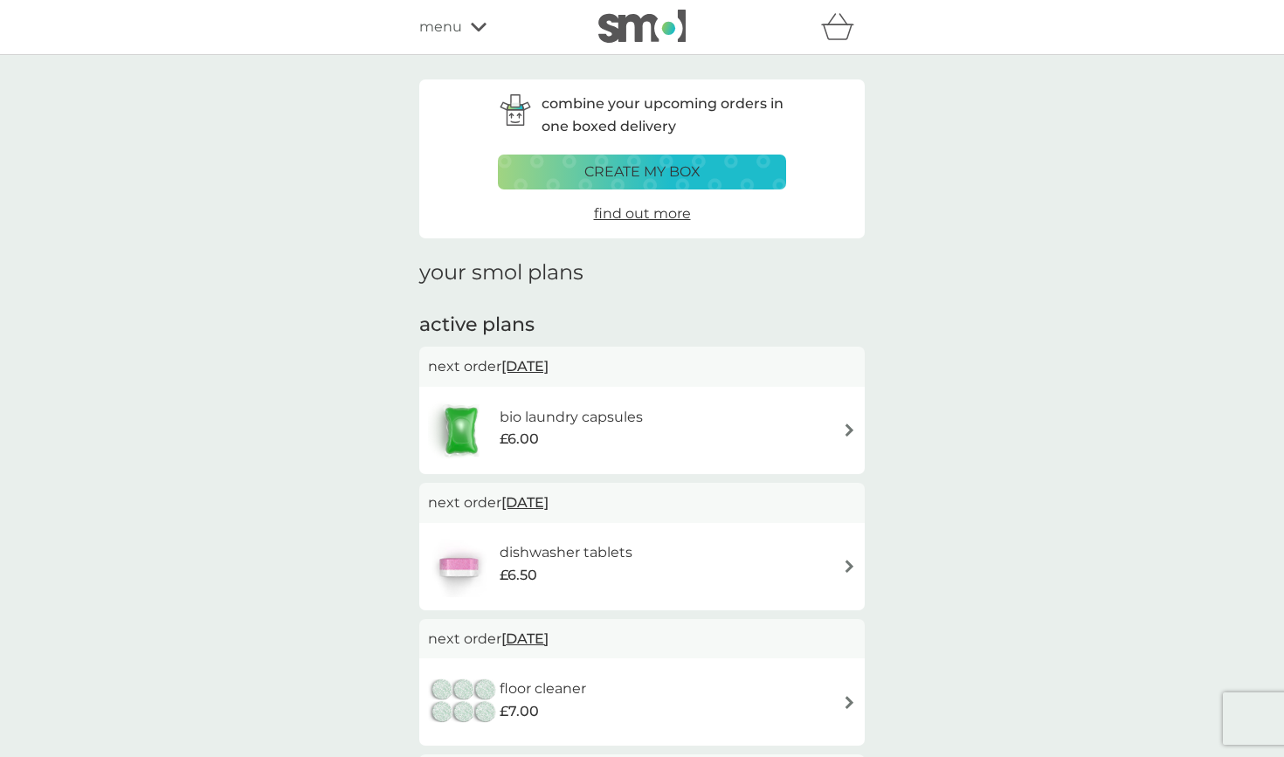
click at [602, 26] on img at bounding box center [641, 26] width 87 height 33
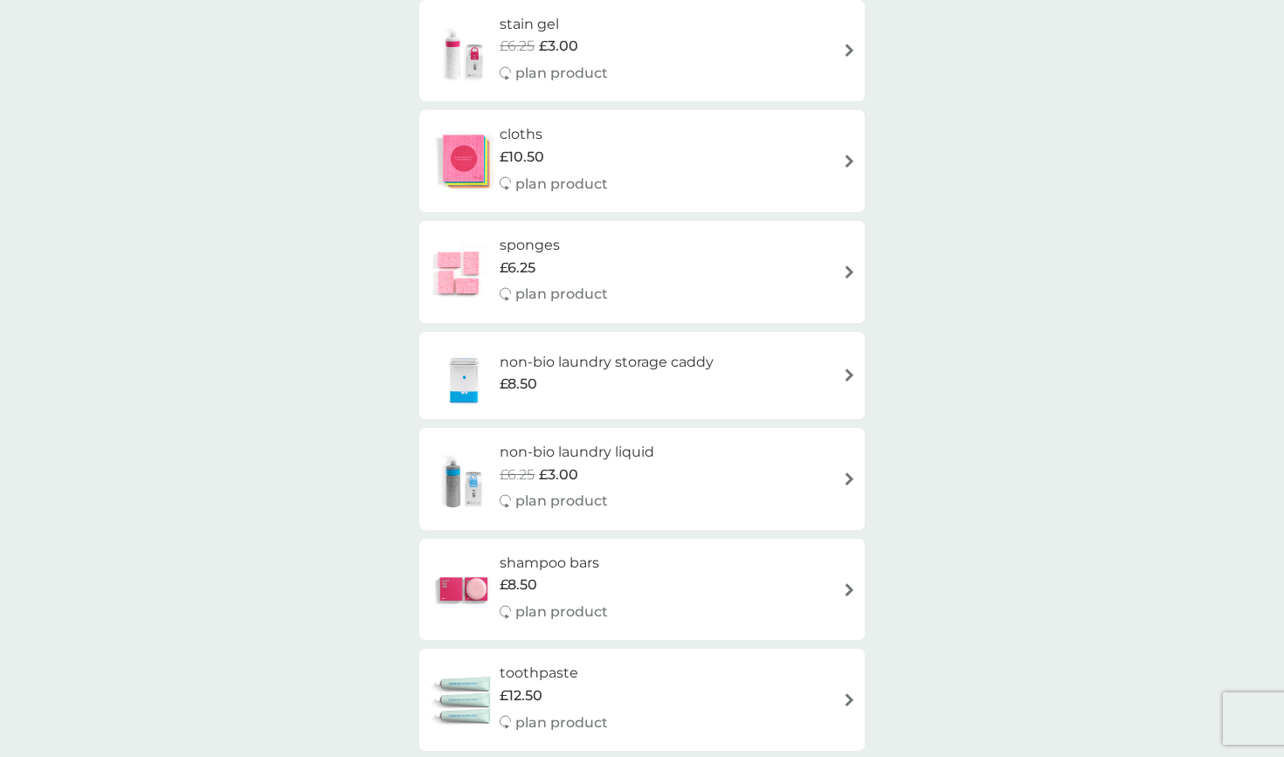
scroll to position [2516, 0]
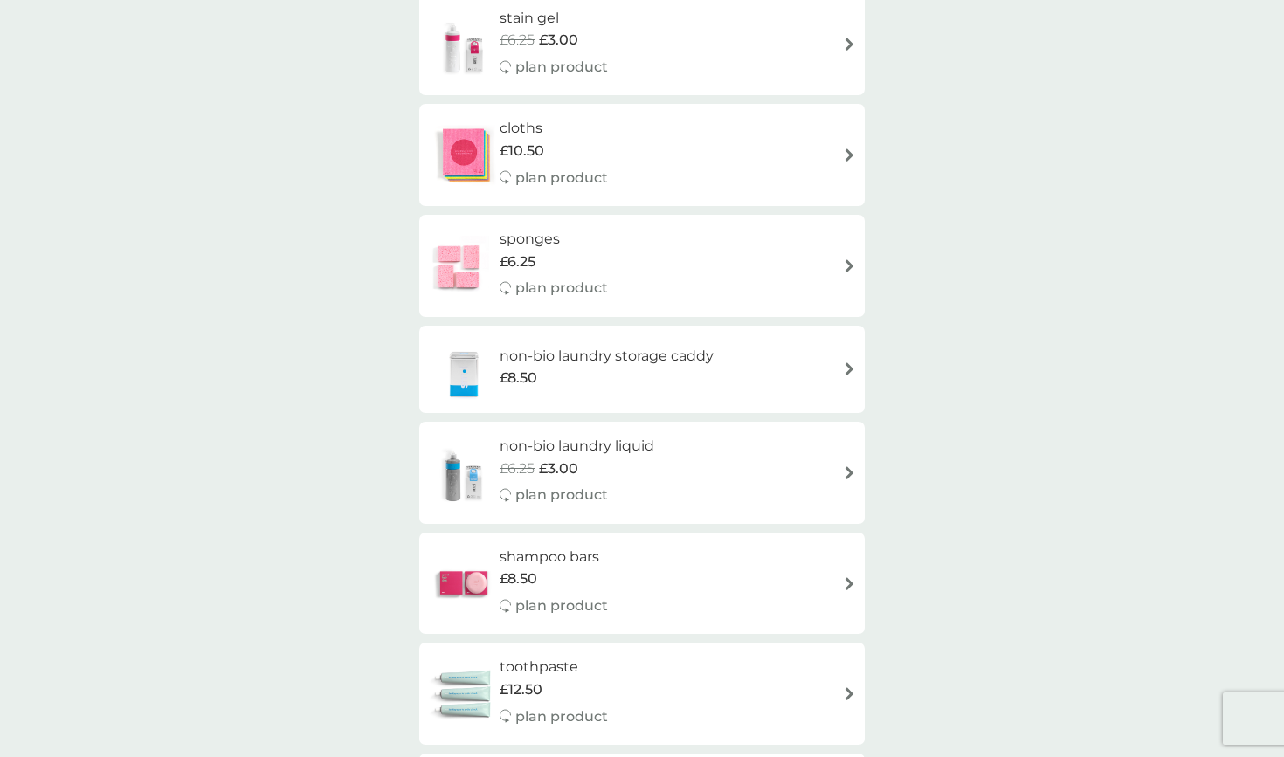
click at [536, 251] on div "£6.25" at bounding box center [553, 262] width 108 height 23
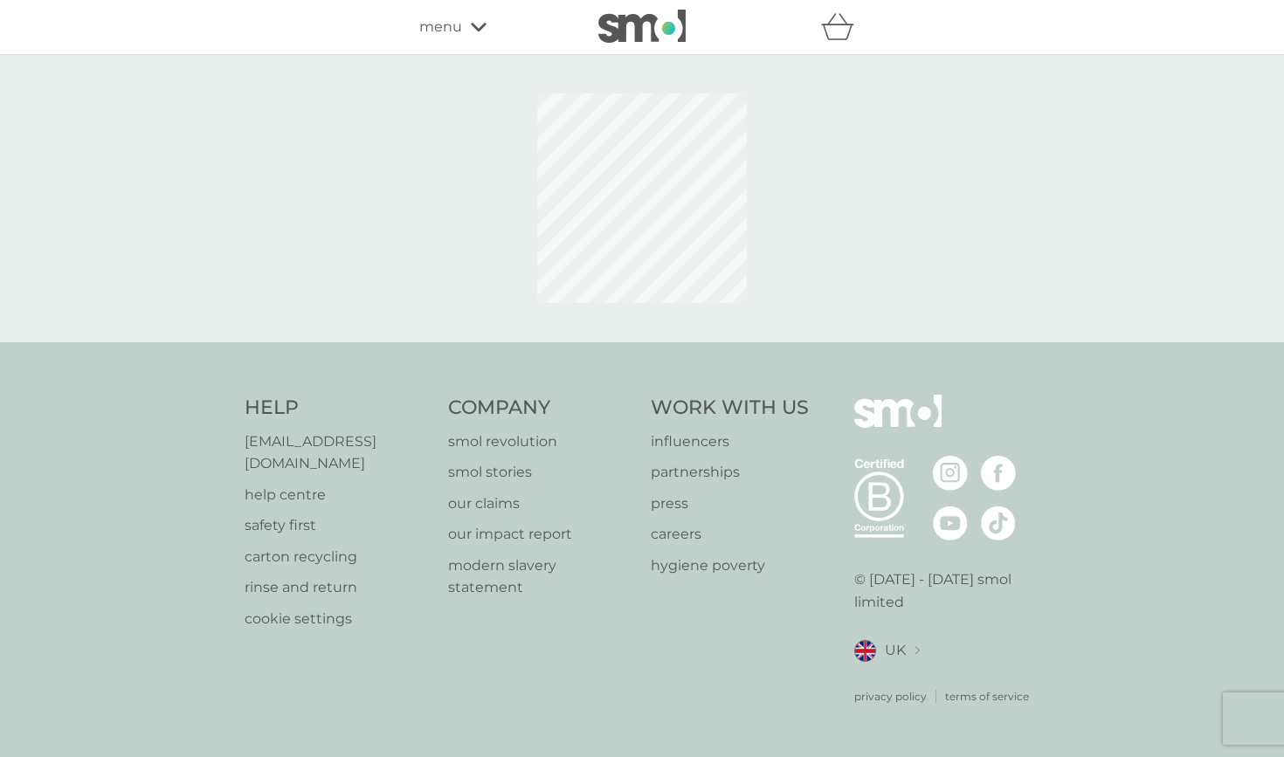
select select "63"
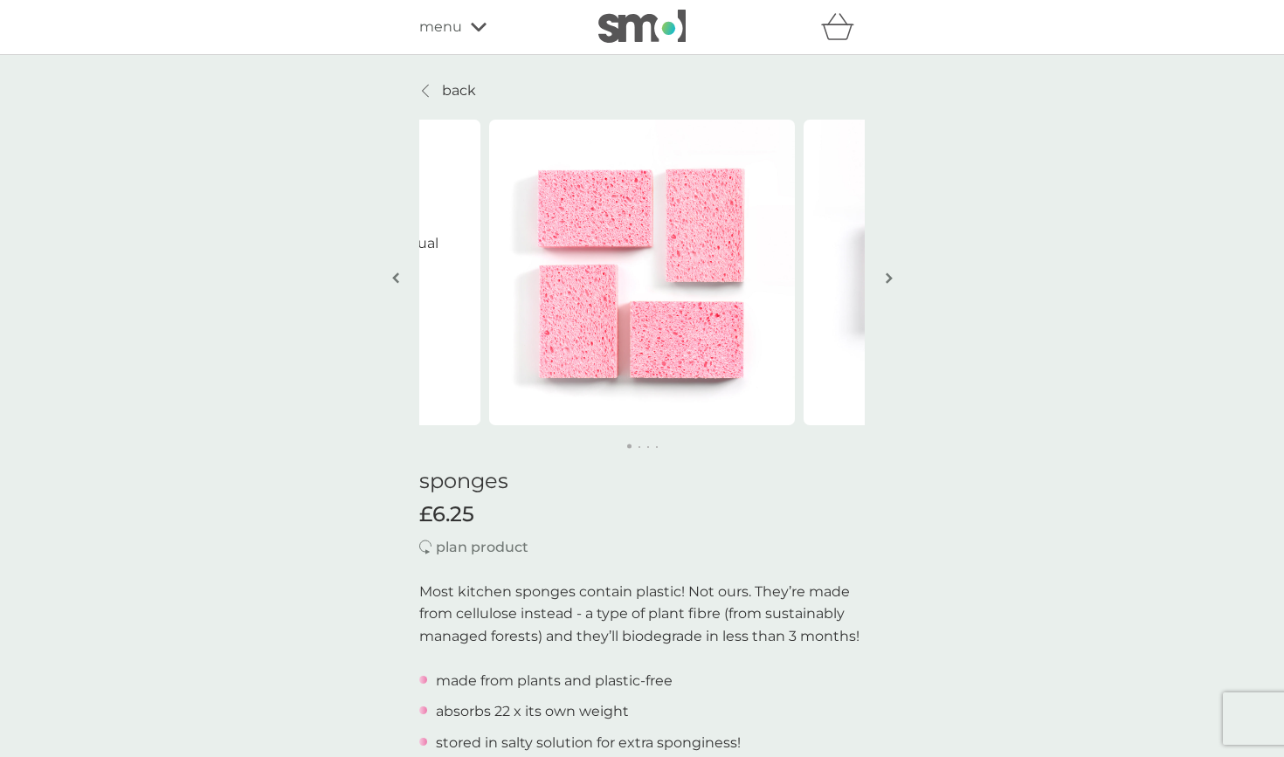
click at [449, 26] on span "menu" at bounding box center [440, 27] width 43 height 23
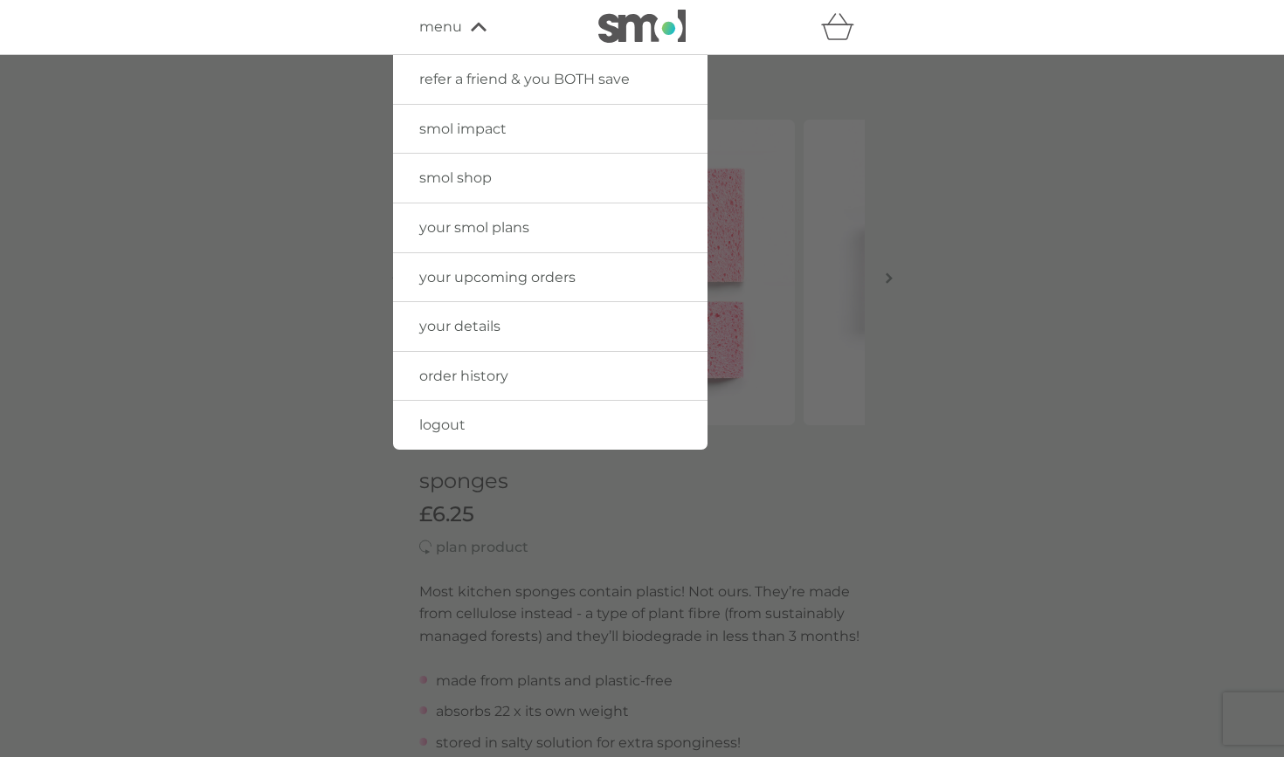
click at [458, 421] on span "logout" at bounding box center [442, 424] width 46 height 17
